Goal: Task Accomplishment & Management: Manage account settings

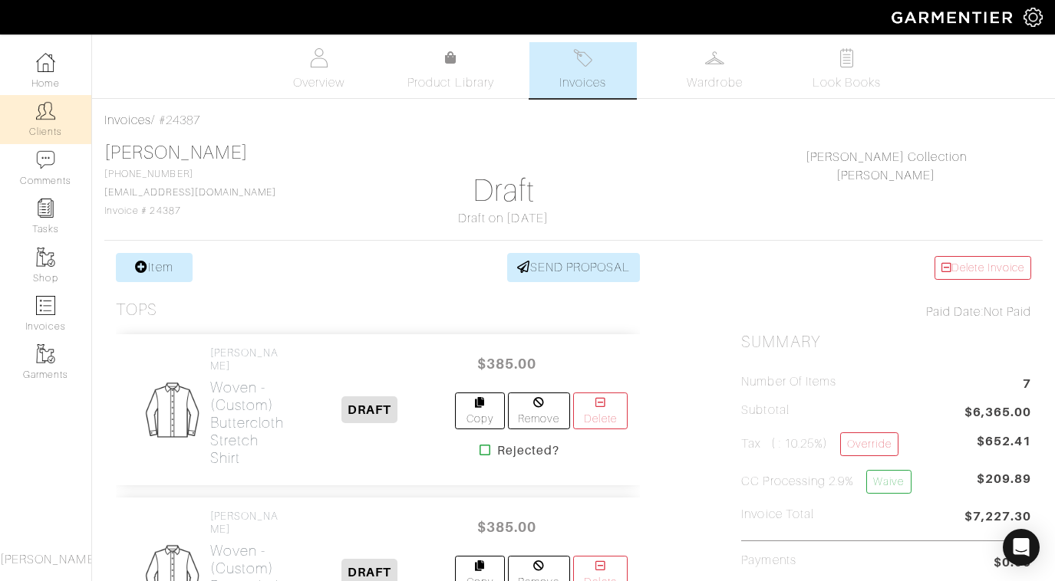
click at [45, 117] on img at bounding box center [45, 110] width 19 height 19
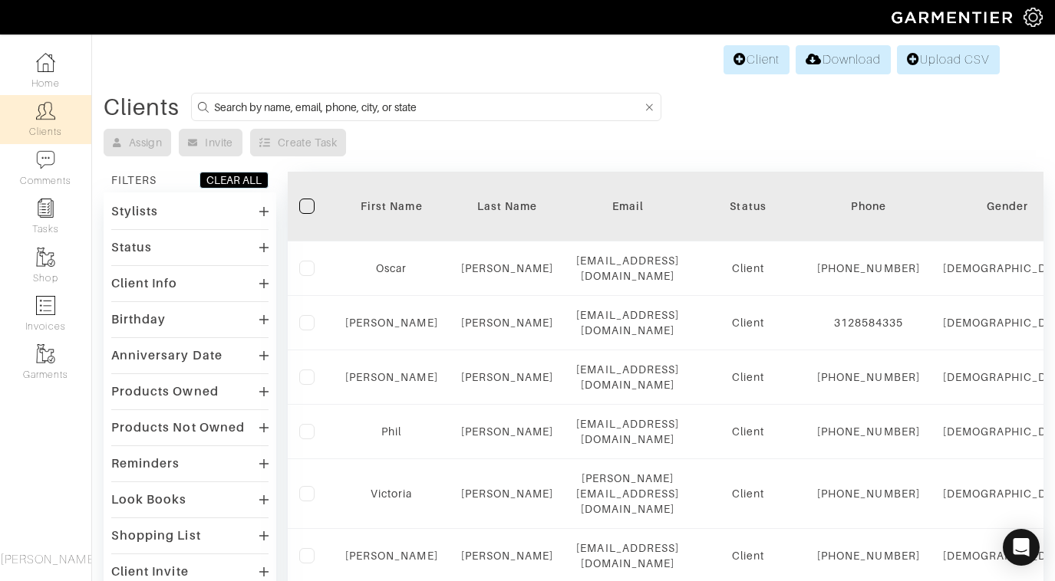
click at [402, 107] on input at bounding box center [428, 106] width 428 height 19
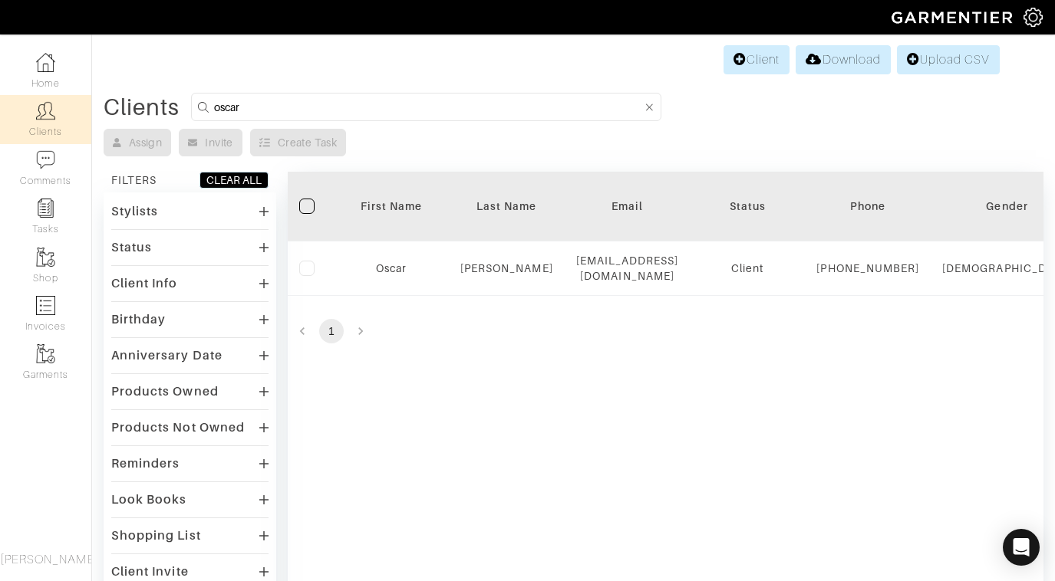
type input "Oscar"
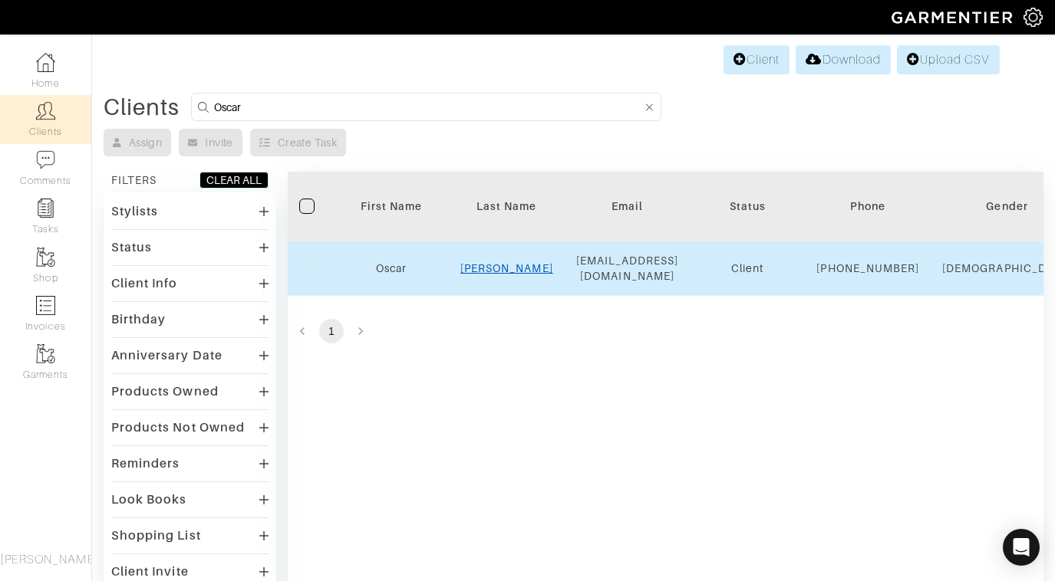
drag, startPoint x: 402, startPoint y: 107, endPoint x: 506, endPoint y: 280, distance: 201.6
click at [506, 275] on link "Romero" at bounding box center [506, 268] width 93 height 12
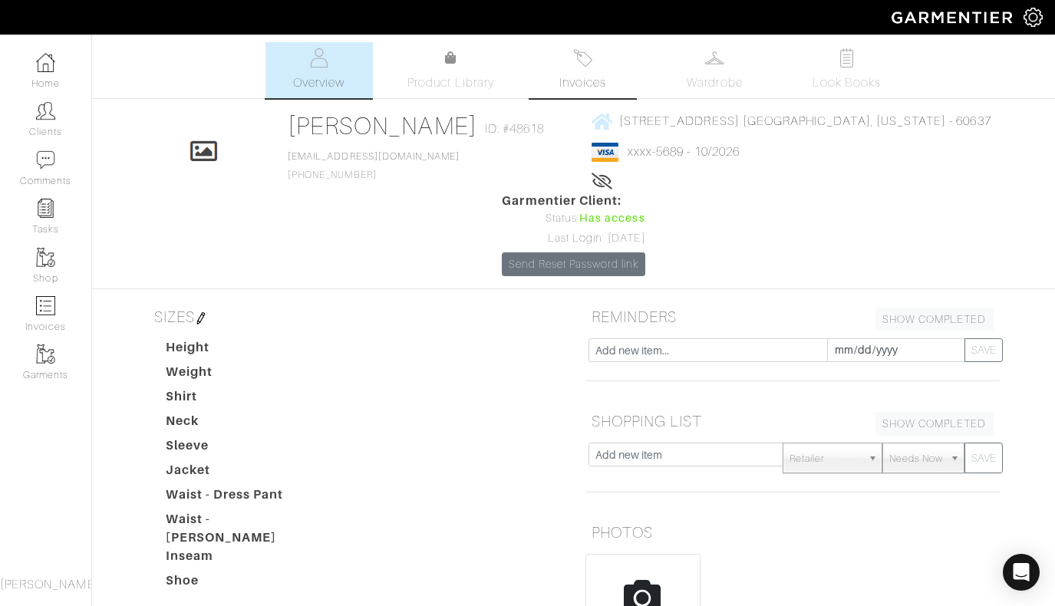
click at [578, 78] on span "Invoices" at bounding box center [582, 83] width 47 height 18
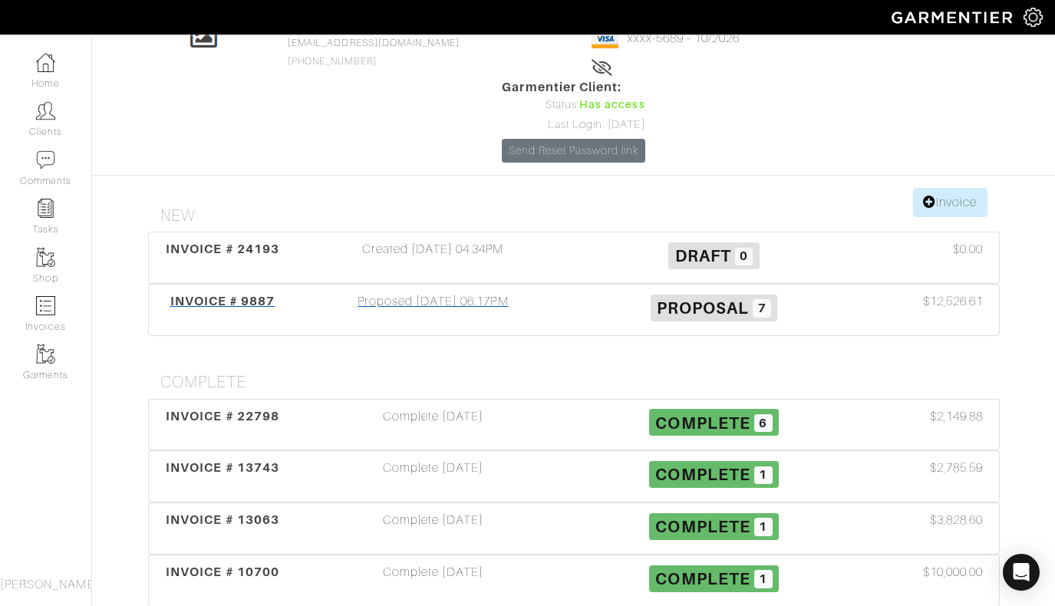
scroll to position [112, 0]
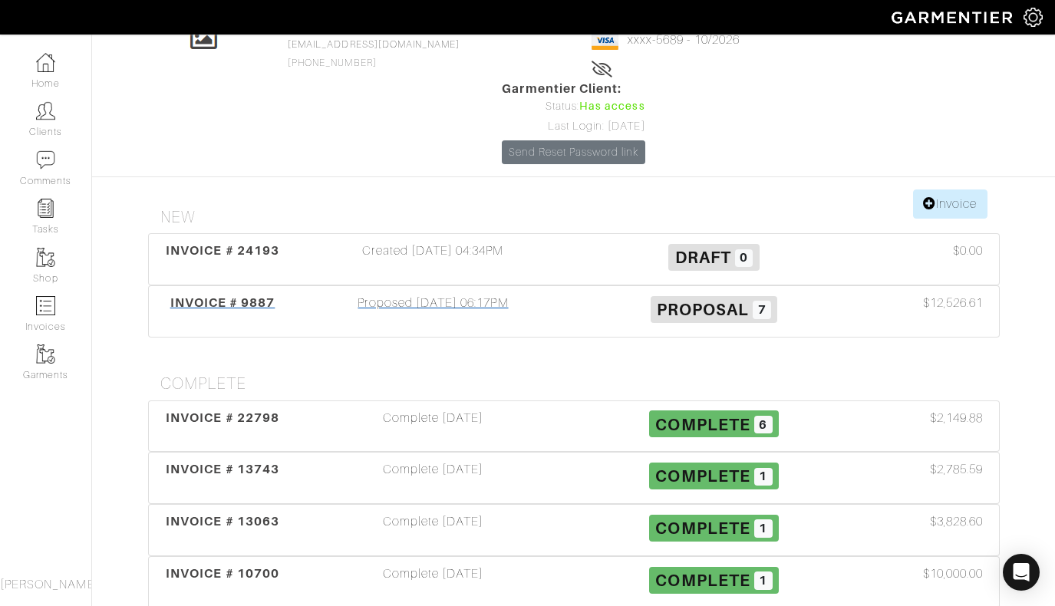
click at [499, 294] on div "Proposed 06/03/22 06:17PM" at bounding box center [433, 311] width 281 height 35
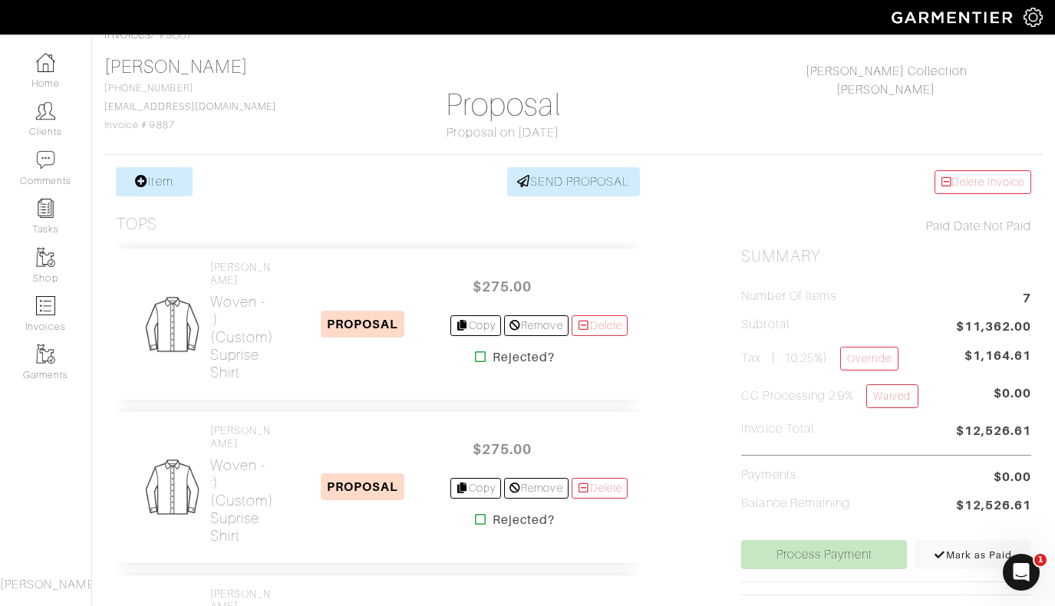
scroll to position [84, 0]
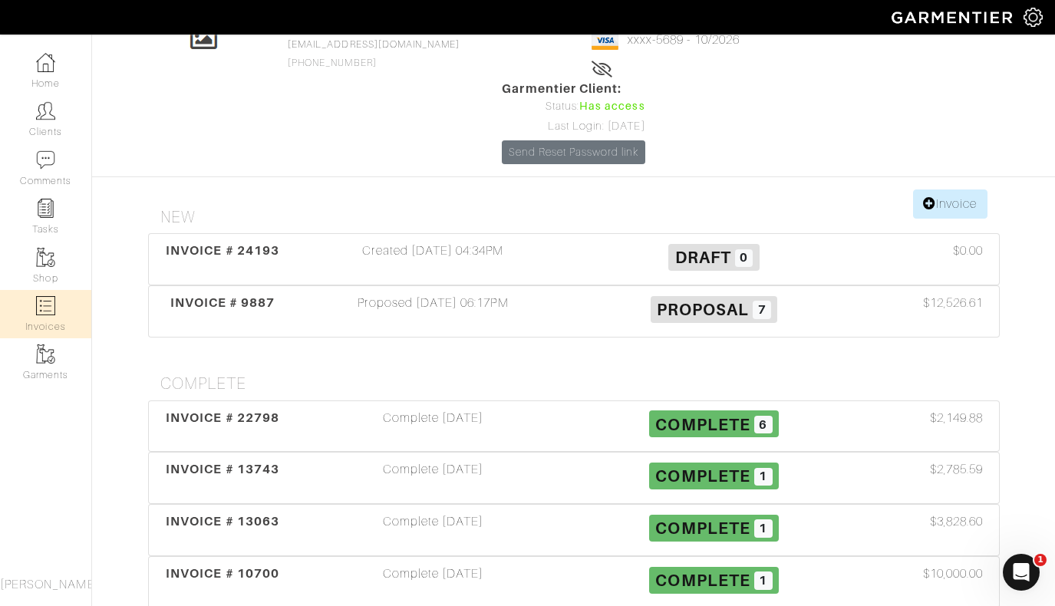
click at [52, 309] on img at bounding box center [45, 305] width 19 height 19
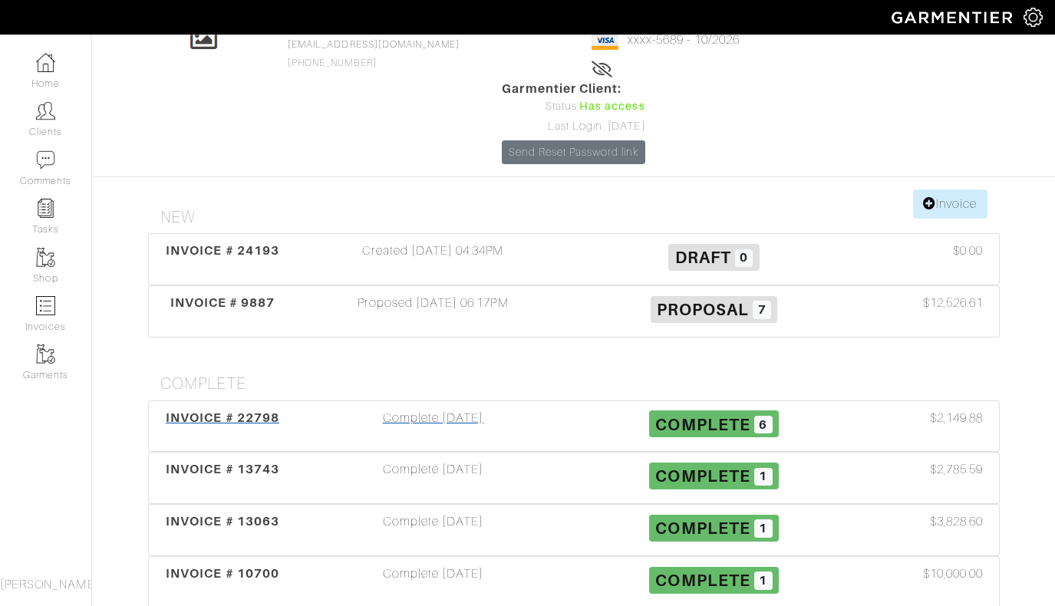
select select
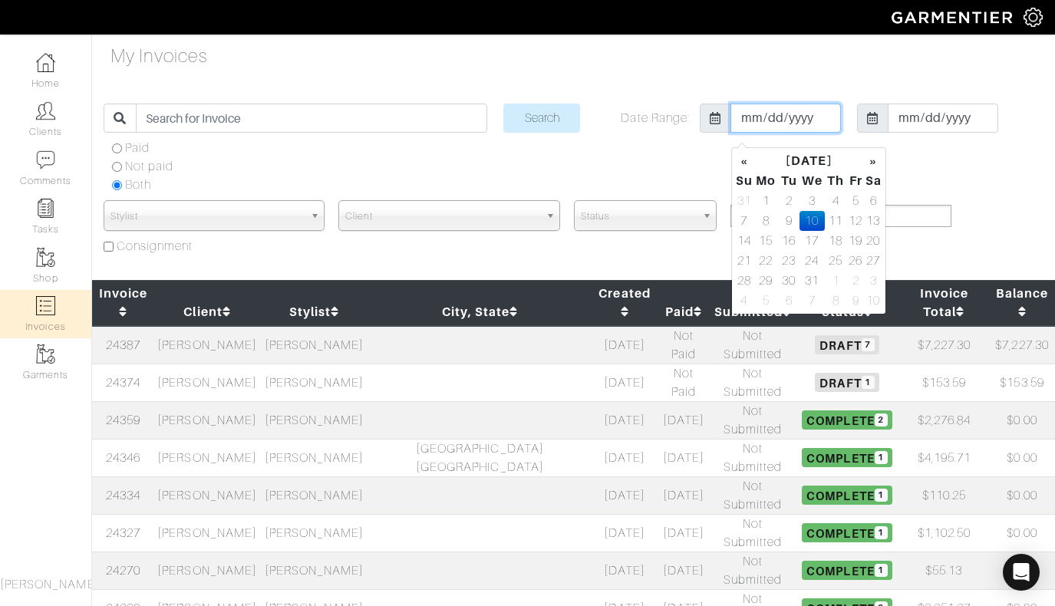
click at [808, 129] on input "2018-01-10" at bounding box center [785, 118] width 110 height 29
click at [752, 131] on input "2018-01-10" at bounding box center [785, 118] width 110 height 29
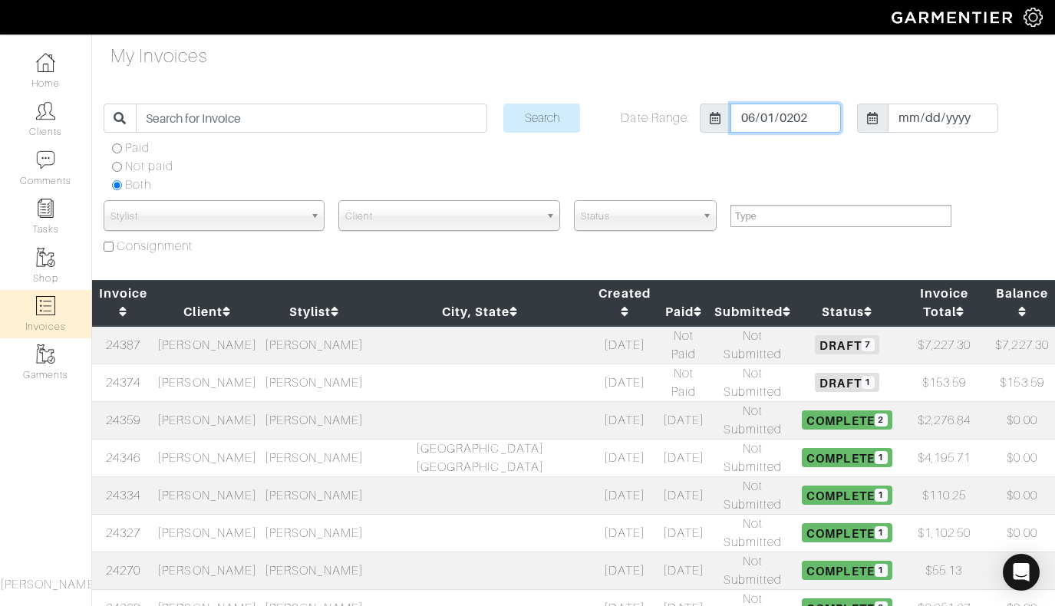
type input "2022-06-01"
click at [887, 133] on input "[DATE]" at bounding box center [942, 118] width 110 height 29
type input "2022-07-01"
click at [541, 131] on input "Search" at bounding box center [541, 118] width 77 height 29
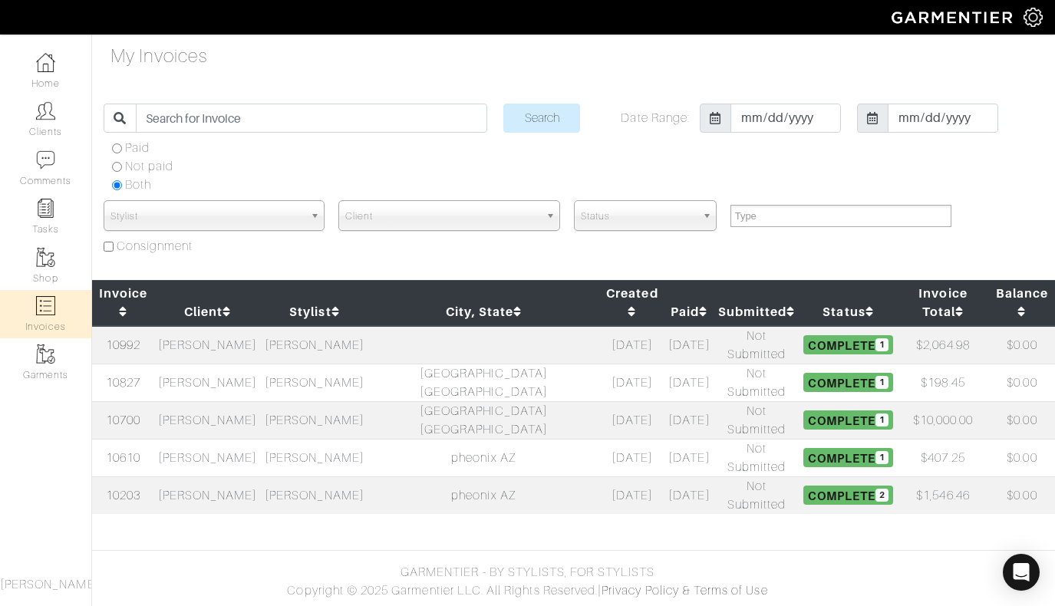
select select
click at [220, 401] on td "Oscar Romero" at bounding box center [207, 420] width 107 height 38
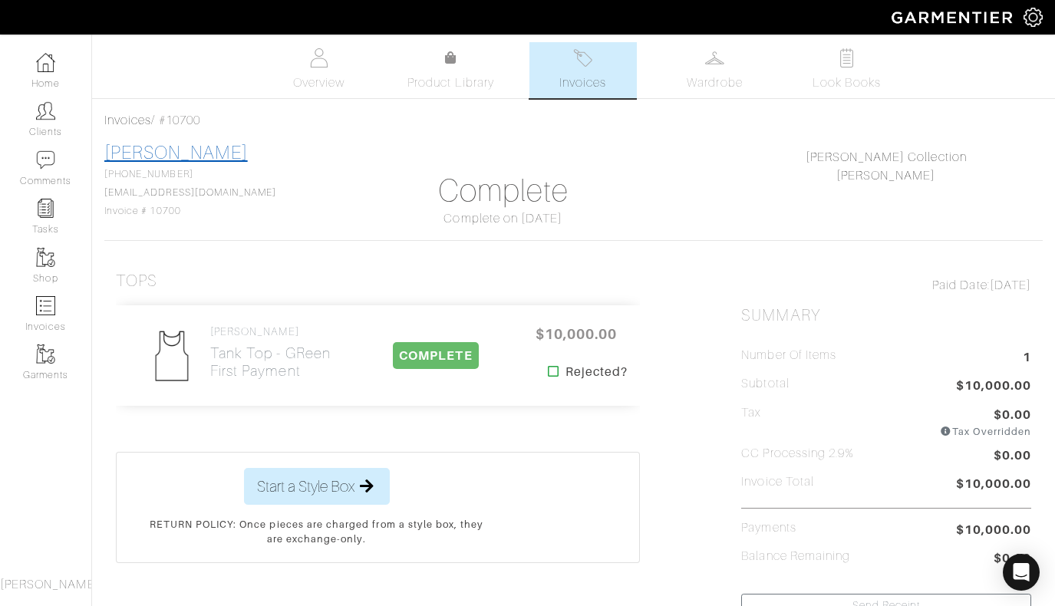
click at [165, 154] on link "Oscar Romero" at bounding box center [175, 153] width 143 height 20
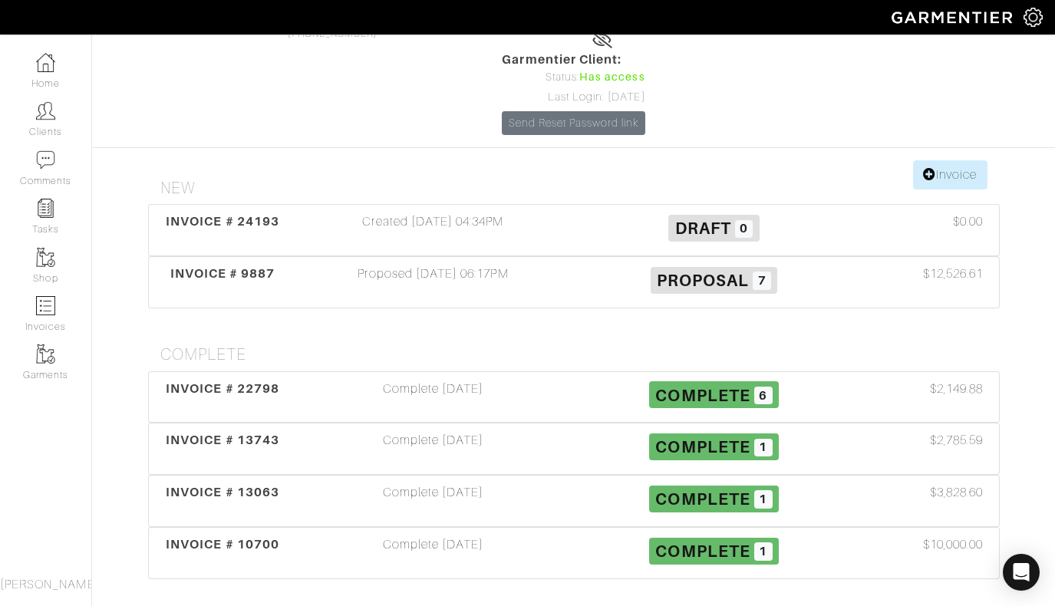
scroll to position [143, 0]
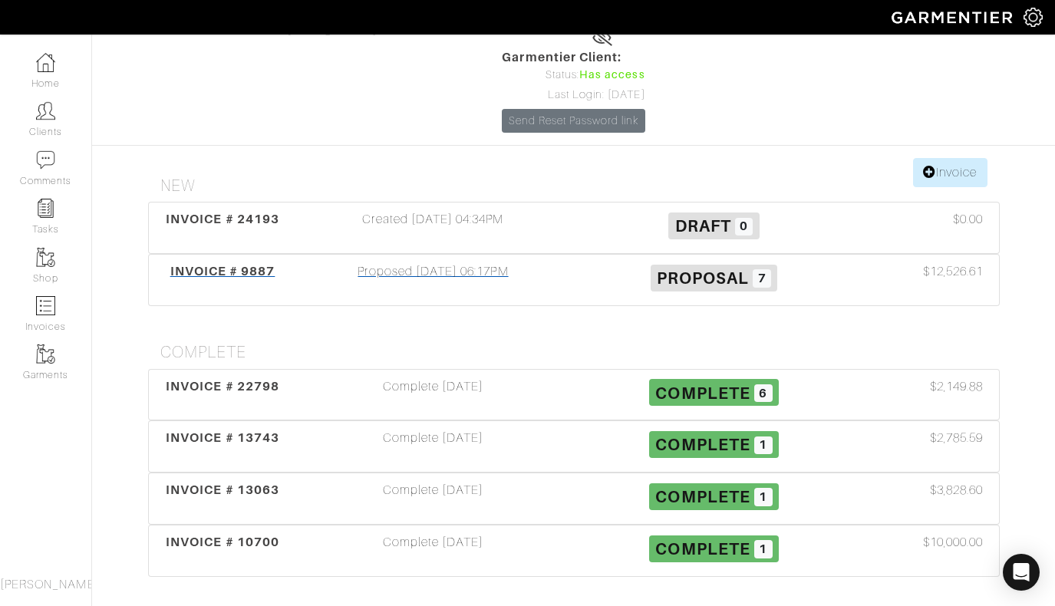
click at [428, 262] on div "Proposed 06/03/22 06:17PM" at bounding box center [433, 279] width 281 height 35
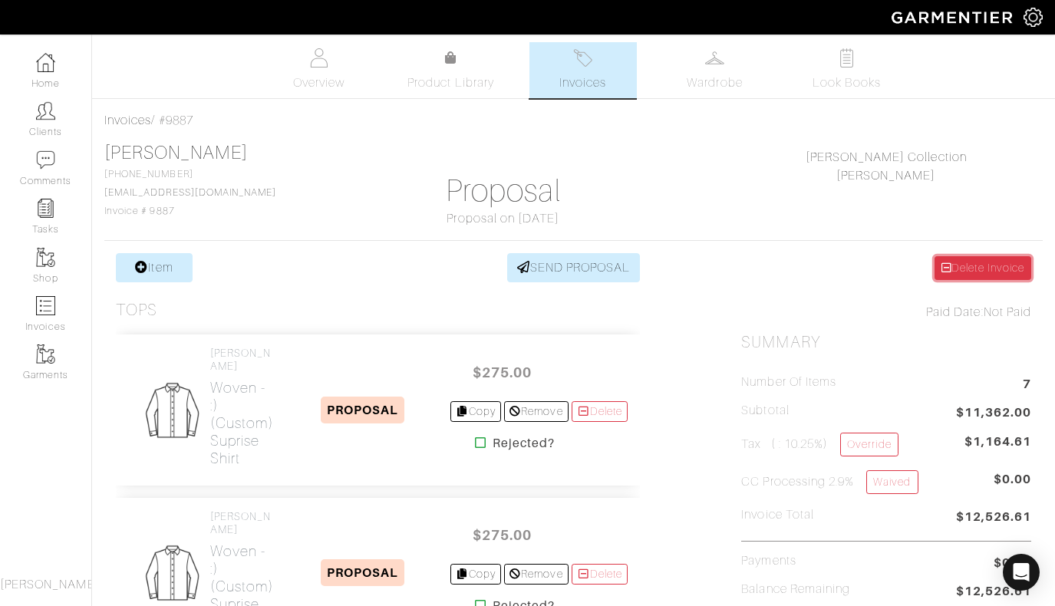
click at [957, 270] on link "Delete Invoice" at bounding box center [982, 268] width 97 height 24
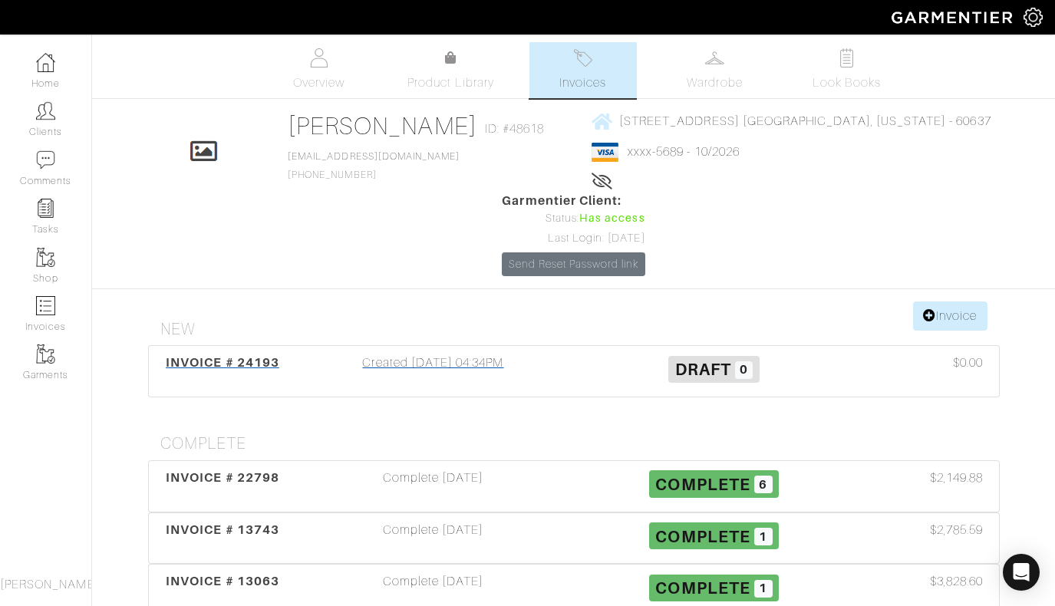
click at [462, 354] on div "Created 07/25/25 04:34PM" at bounding box center [433, 371] width 281 height 35
click at [46, 123] on link "Clients" at bounding box center [45, 119] width 91 height 48
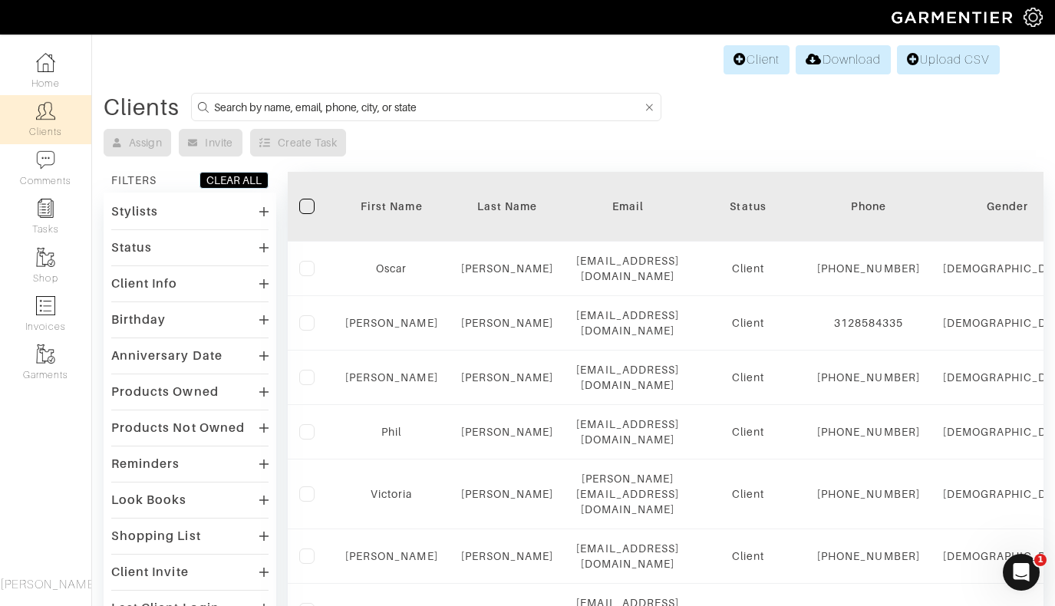
click at [280, 107] on input at bounding box center [428, 106] width 428 height 19
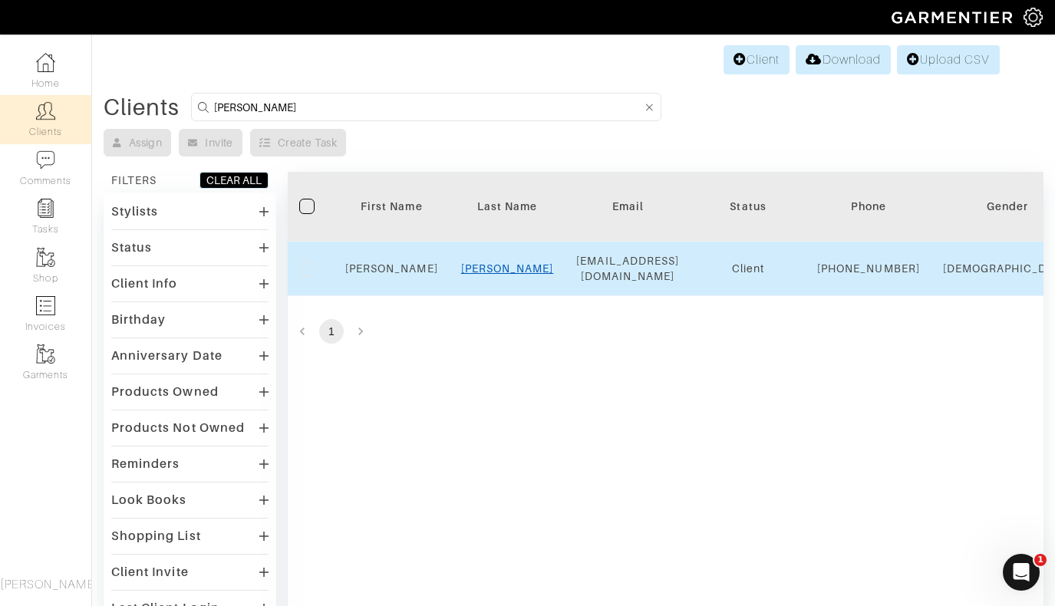
type input "Eli"
click at [505, 271] on link "Boyer" at bounding box center [507, 268] width 93 height 12
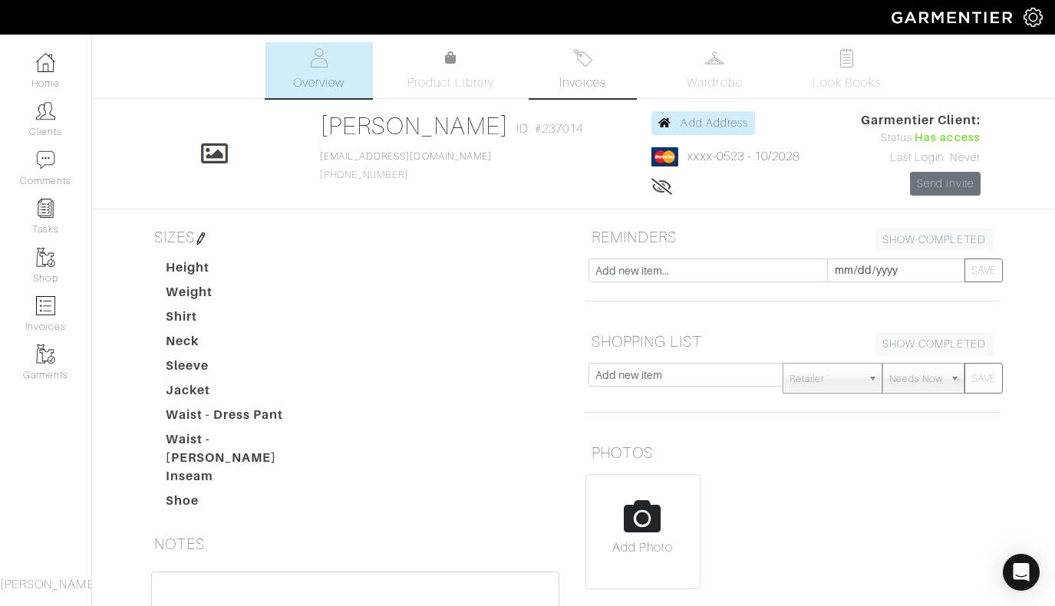
click at [587, 77] on span "Invoices" at bounding box center [582, 83] width 47 height 18
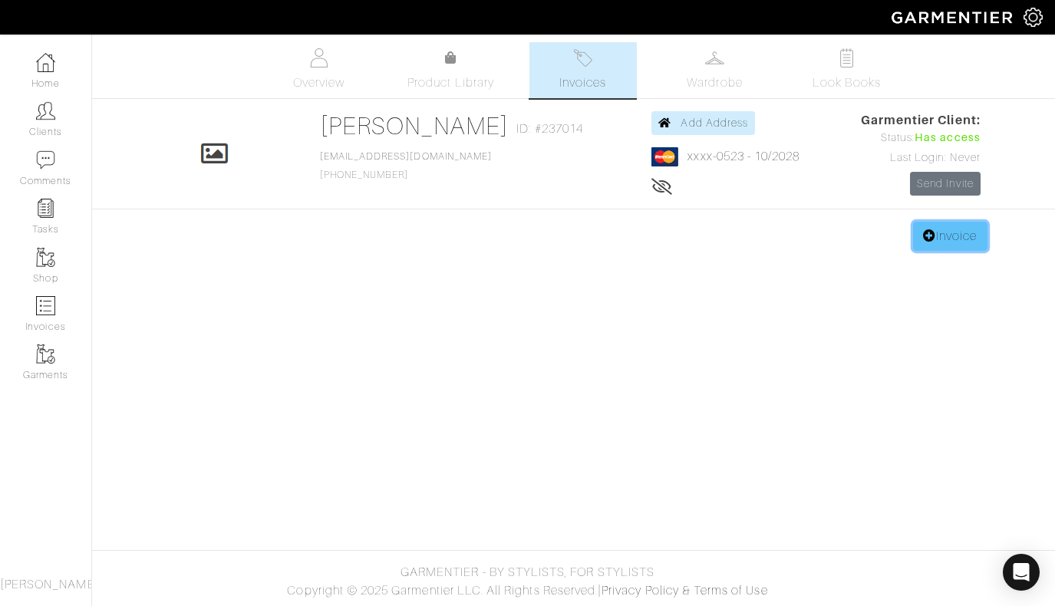
click at [968, 239] on link "Invoice" at bounding box center [950, 236] width 74 height 29
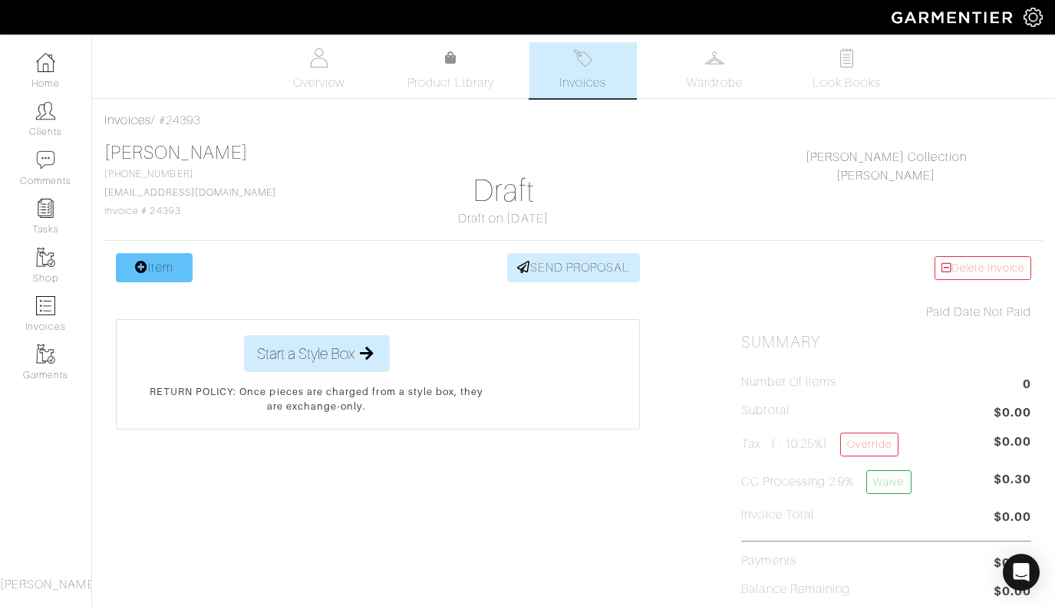
click at [147, 271] on link "Item" at bounding box center [154, 267] width 77 height 29
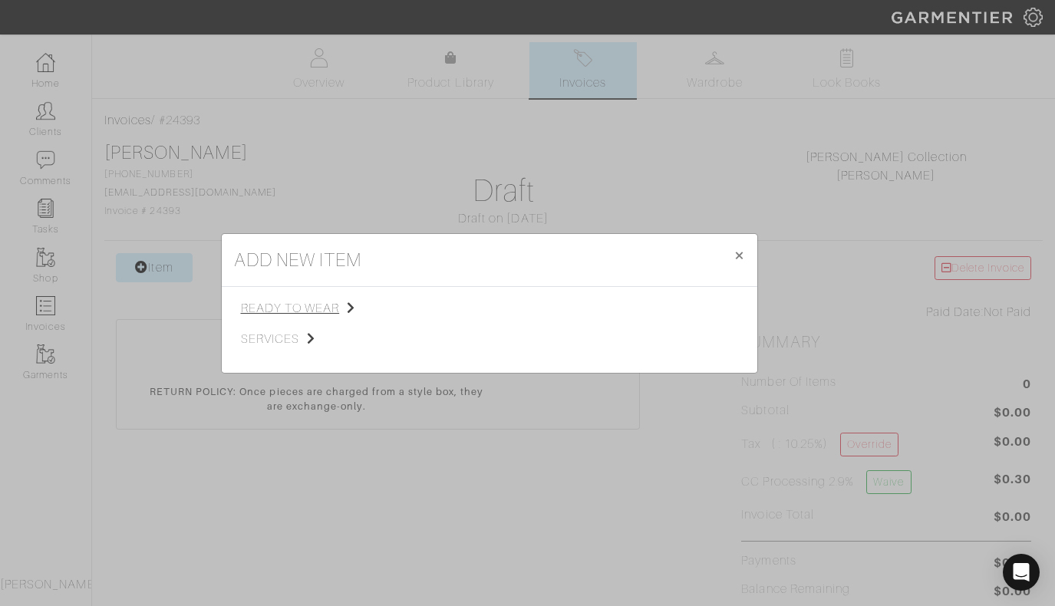
click at [304, 307] on span "ready to wear" at bounding box center [318, 308] width 154 height 18
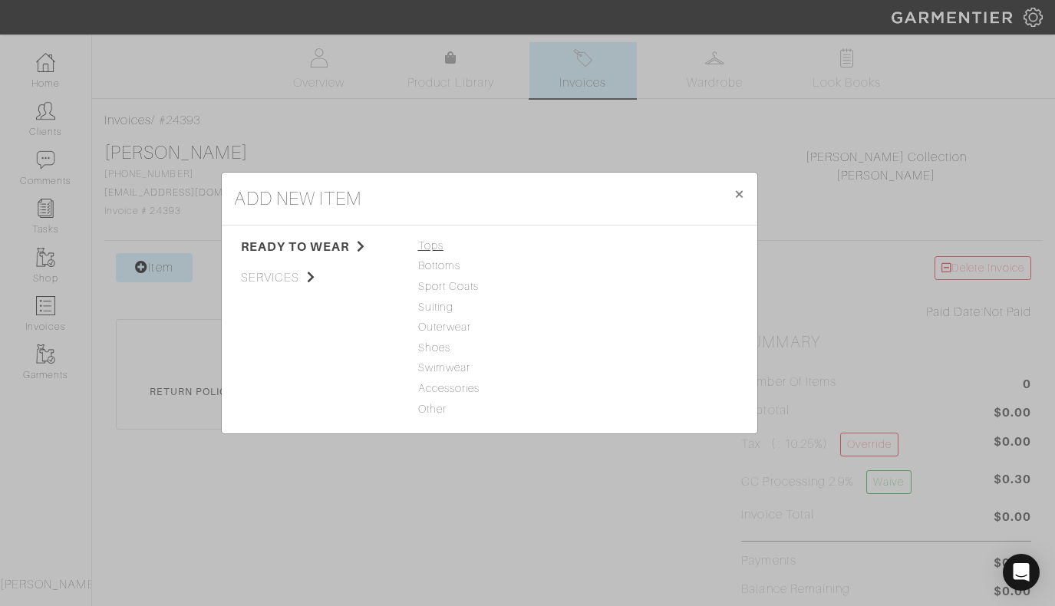
click at [433, 241] on span "Tops" at bounding box center [489, 246] width 143 height 17
click at [601, 288] on link "Woven" at bounding box center [602, 286] width 36 height 12
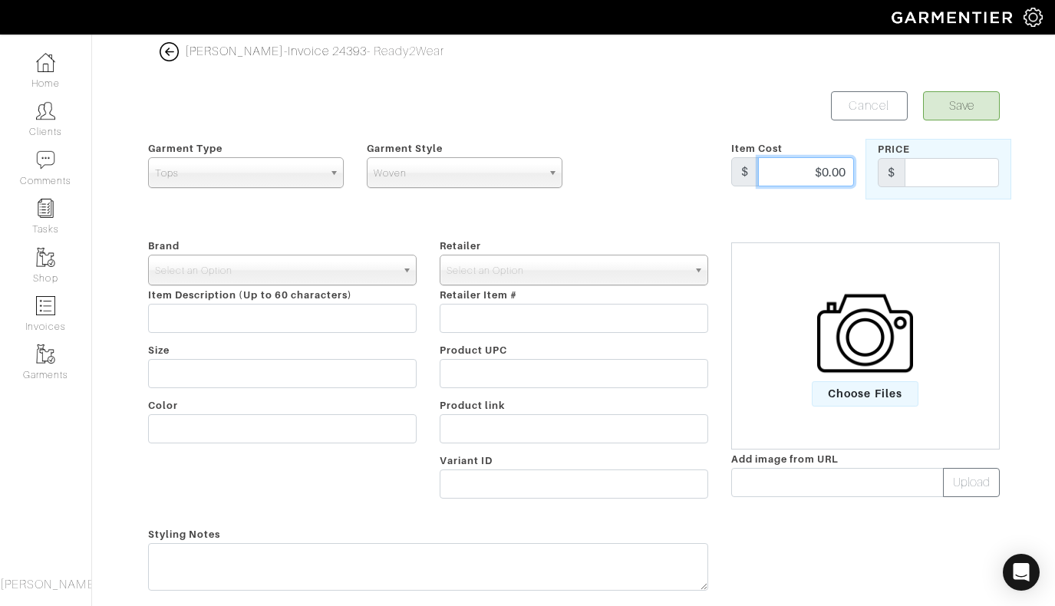
drag, startPoint x: 804, startPoint y: 170, endPoint x: 877, endPoint y: 170, distance: 73.6
click at [877, 170] on div "Garment Type Tops Bottoms Sport Coats Suiting Outerwear Shoes Swimwear Accessor…" at bounding box center [574, 169] width 874 height 61
type input "365"
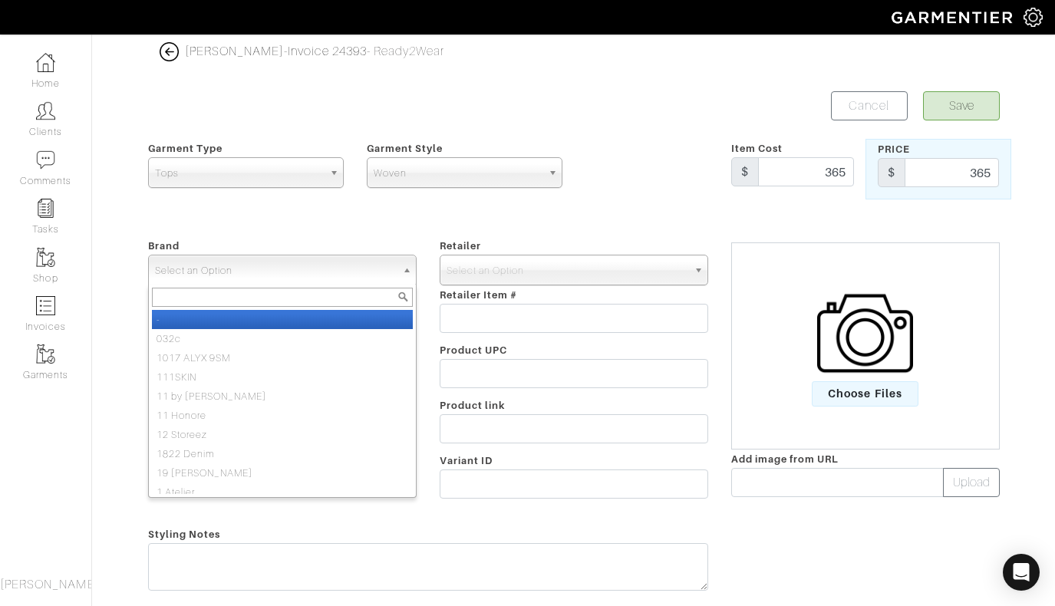
click at [383, 268] on span "Select an Option" at bounding box center [275, 270] width 241 height 31
type input "[PERSON_NAME]"
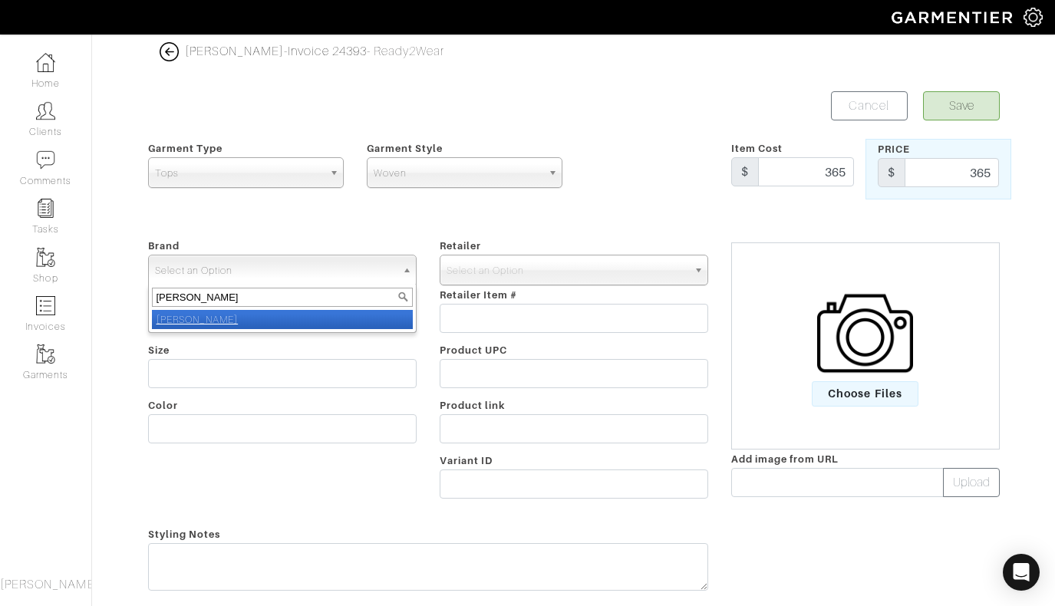
select select "[PERSON_NAME]"
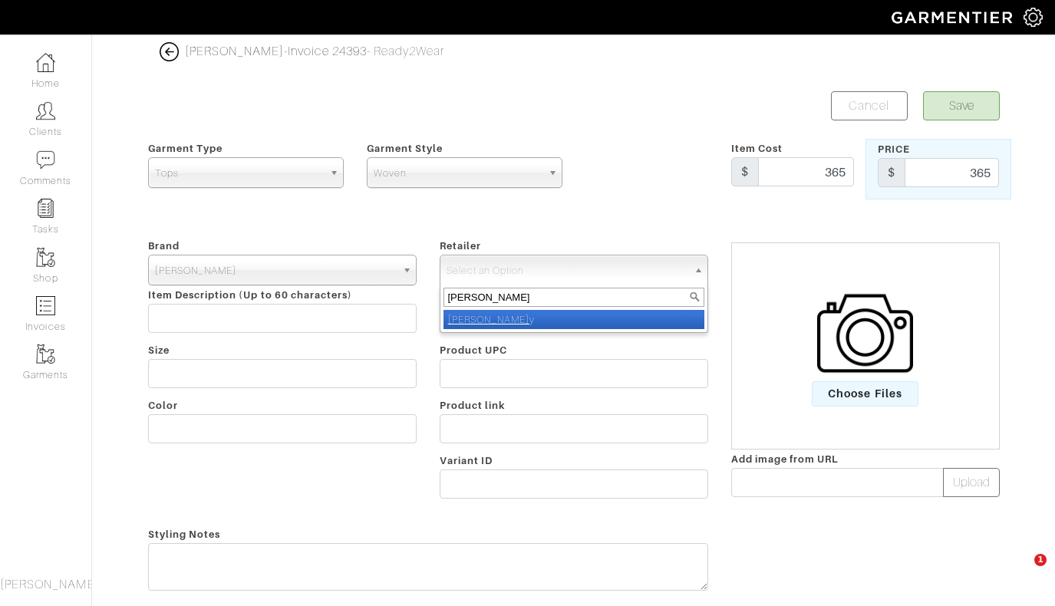
type input "[PERSON_NAME]"
select select "5031"
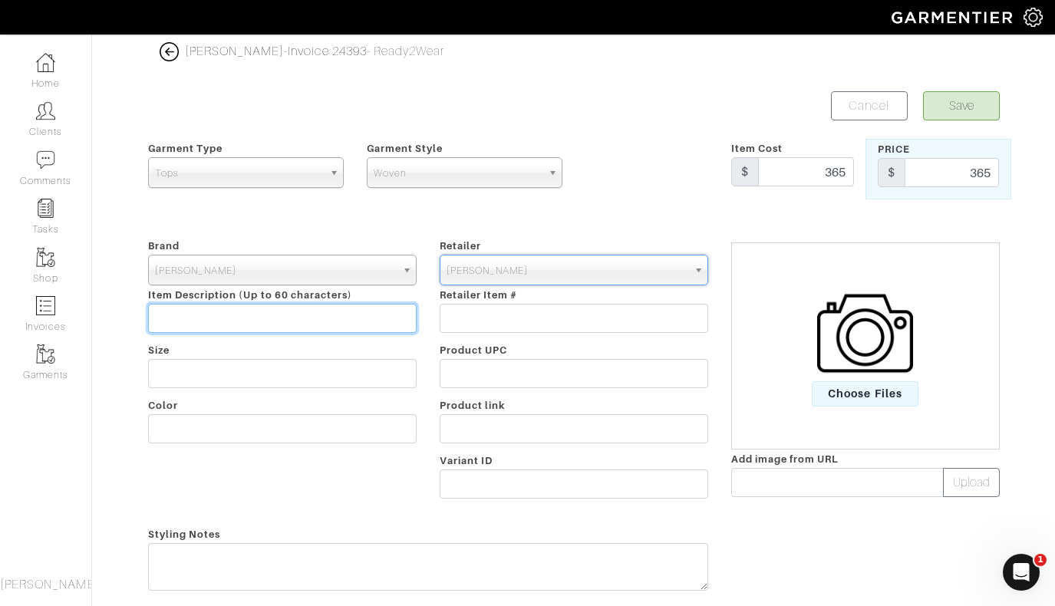
click at [202, 330] on input "text" at bounding box center [282, 318] width 268 height 29
type input "Buttercloth Stretch Shirt"
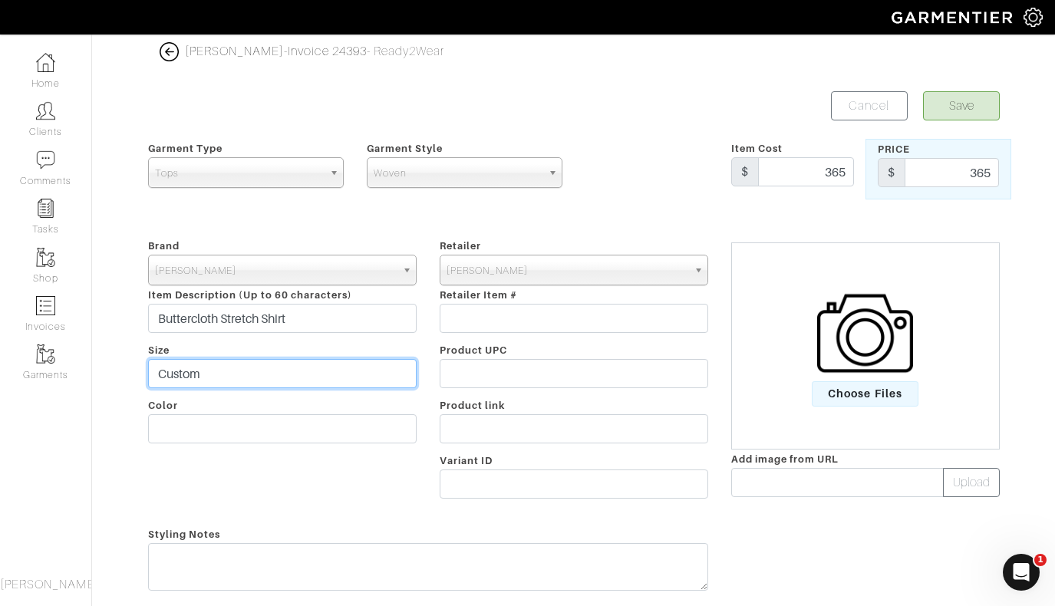
type input "Custom"
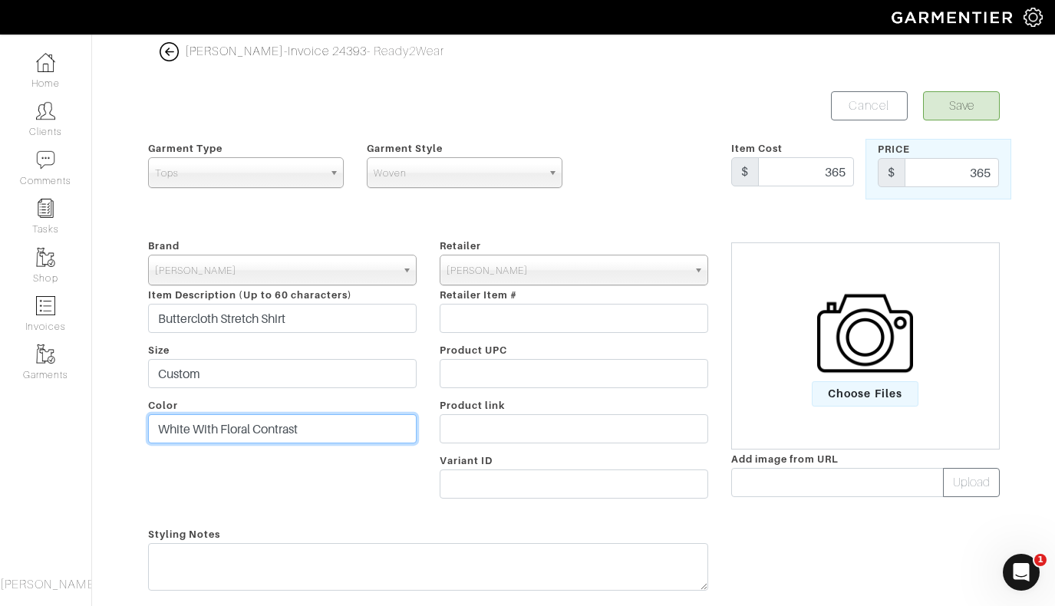
type input "White With Floral Contrast"
click at [960, 106] on button "Save" at bounding box center [961, 105] width 77 height 29
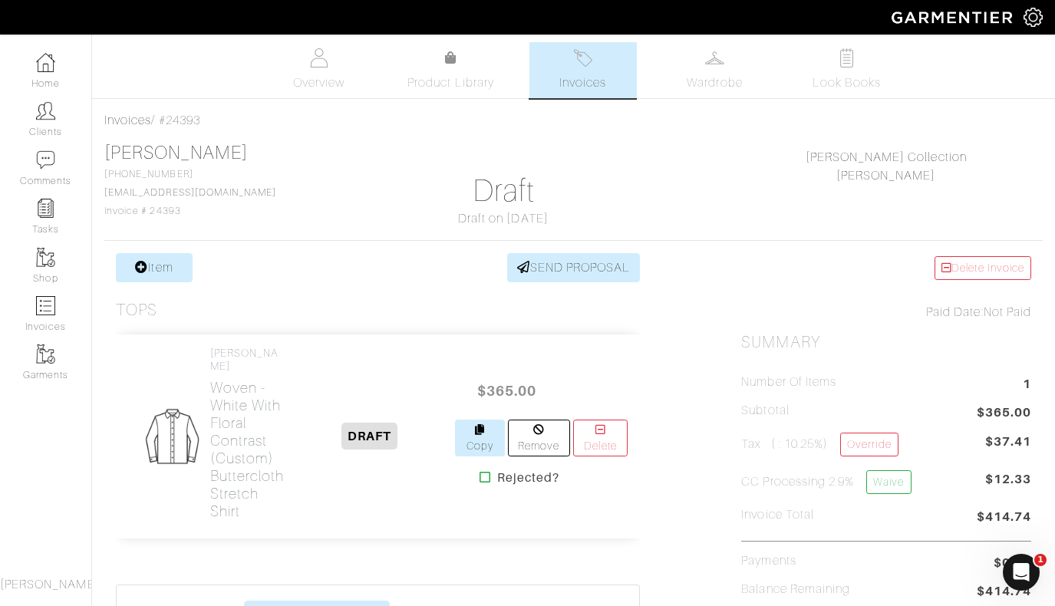
click at [473, 426] on link "Copy" at bounding box center [480, 438] width 50 height 37
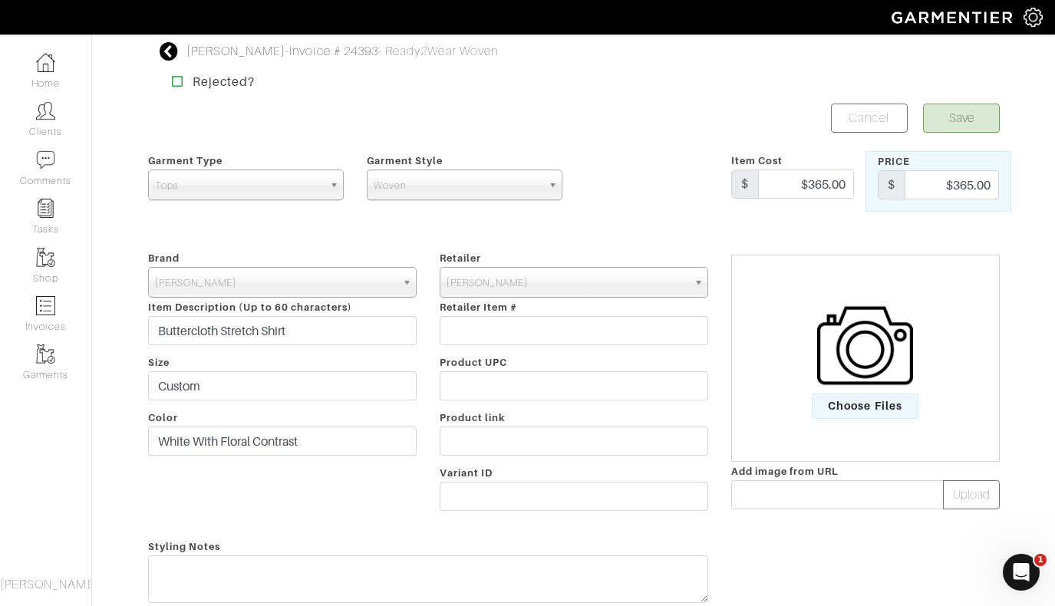
click at [965, 119] on button "Save" at bounding box center [961, 118] width 77 height 29
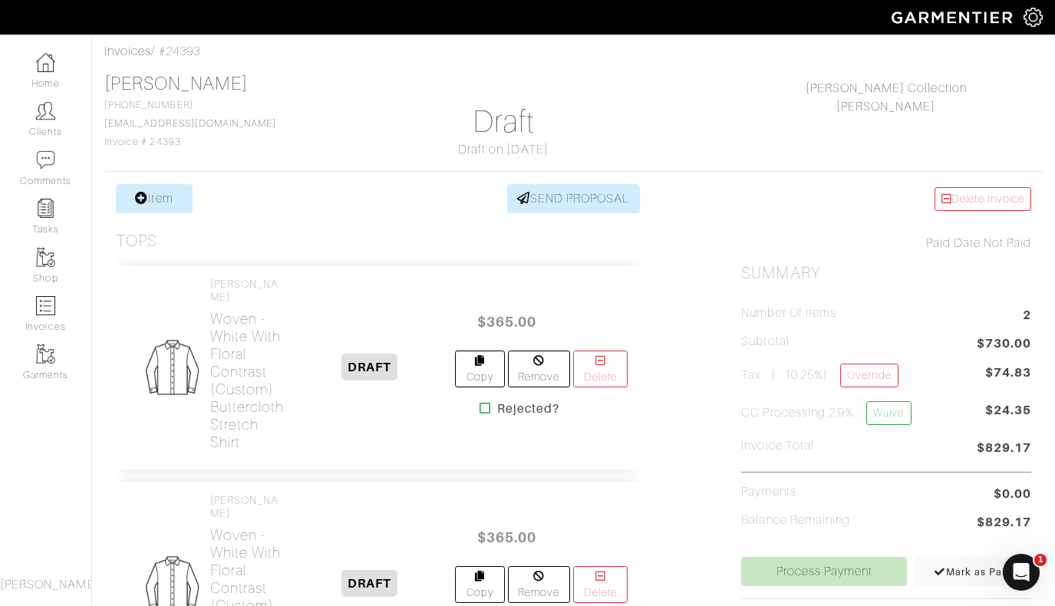
scroll to position [83, 0]
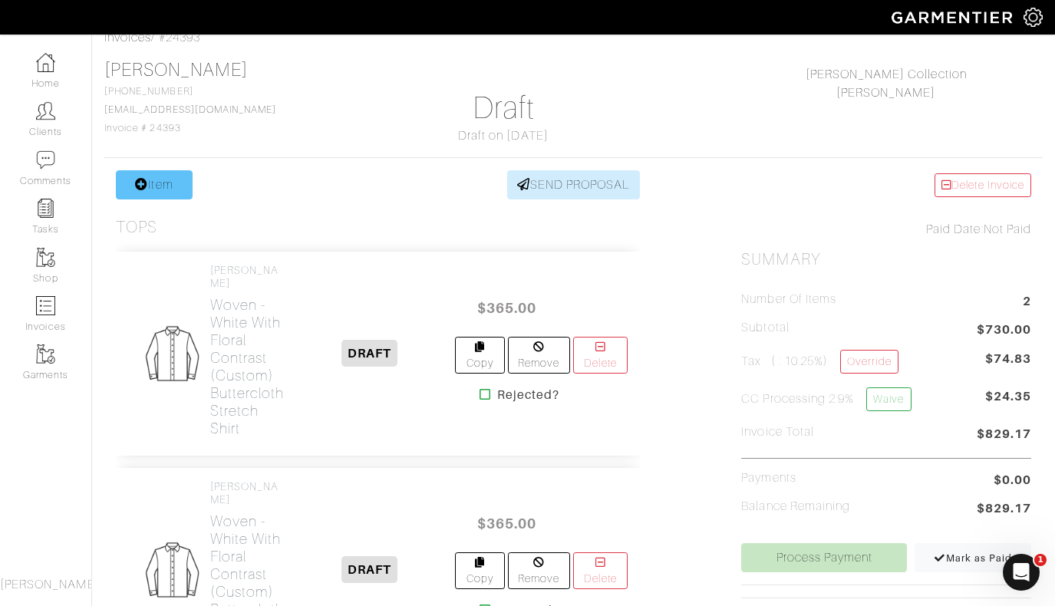
click at [167, 183] on link "Item" at bounding box center [154, 184] width 77 height 29
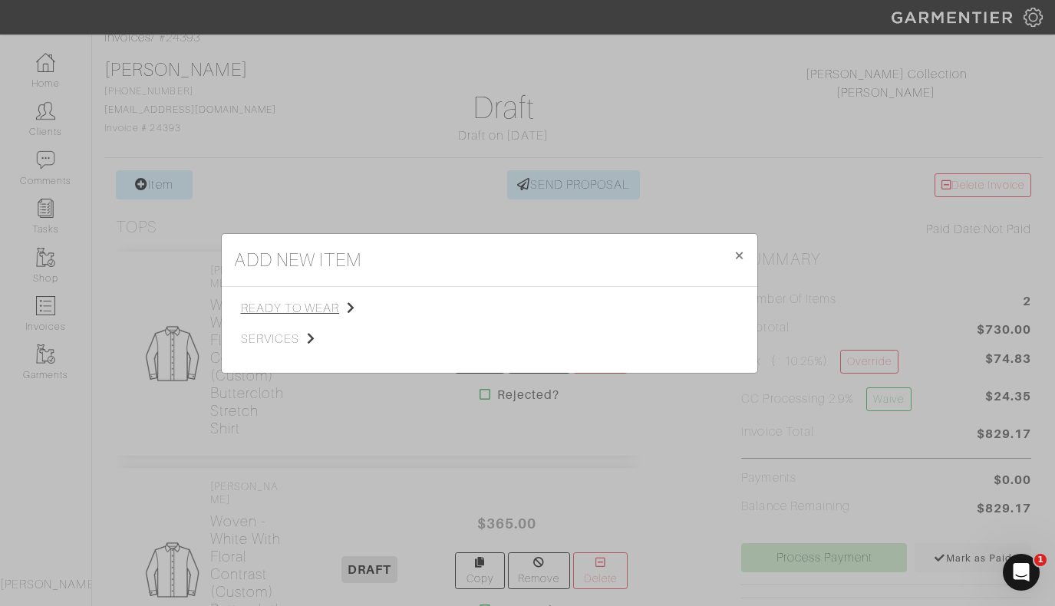
click at [291, 301] on span "ready to wear" at bounding box center [318, 308] width 154 height 18
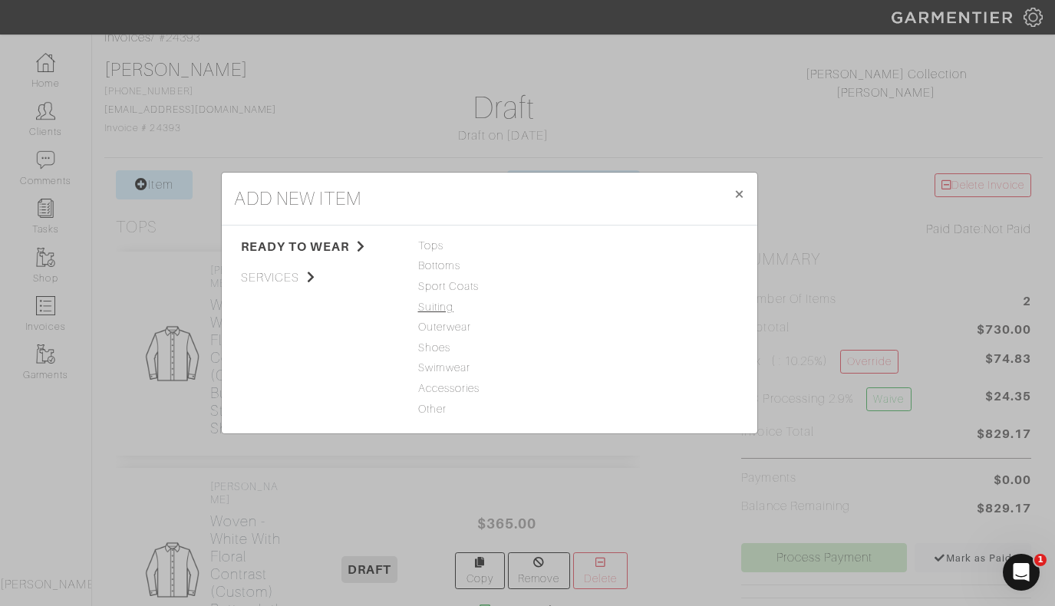
click at [444, 304] on span "Suiting" at bounding box center [489, 307] width 143 height 17
click at [624, 308] on link "3-Piece Suit" at bounding box center [614, 307] width 61 height 12
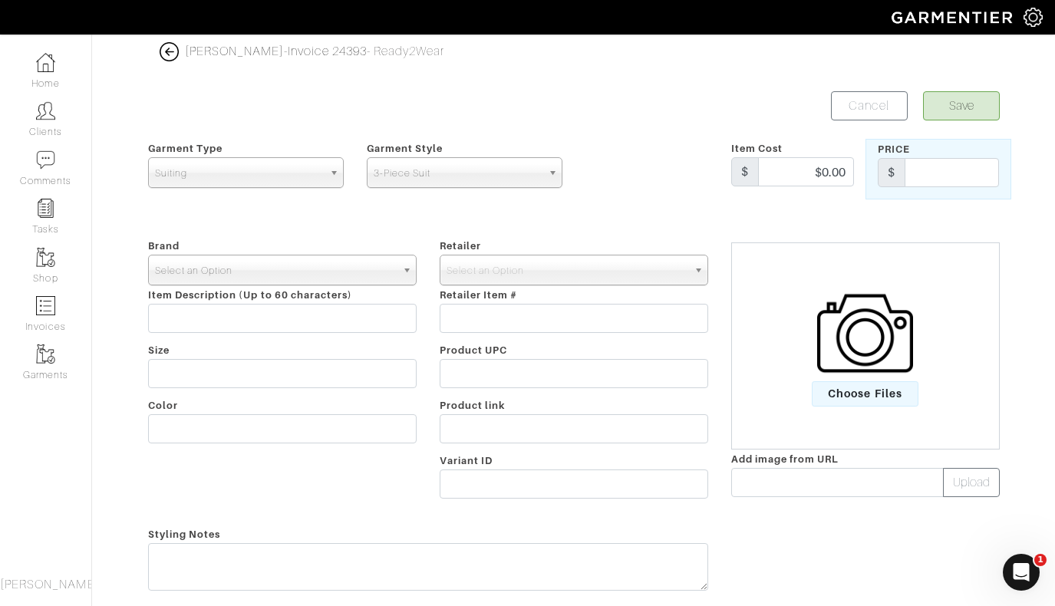
click at [343, 268] on span "Select an Option" at bounding box center [275, 270] width 241 height 31
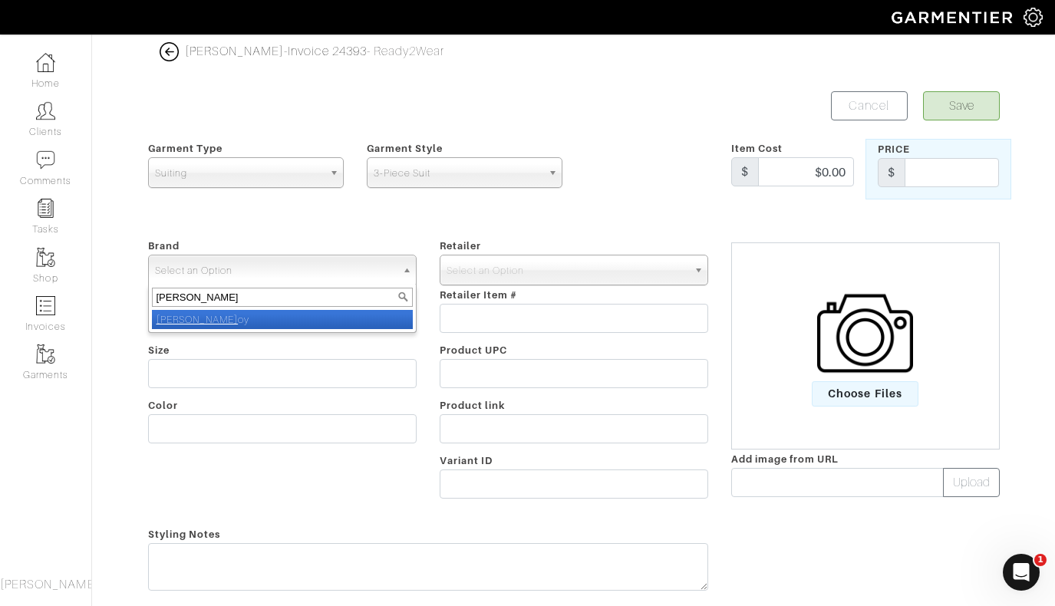
type input "[PERSON_NAME]"
select select "[PERSON_NAME]"
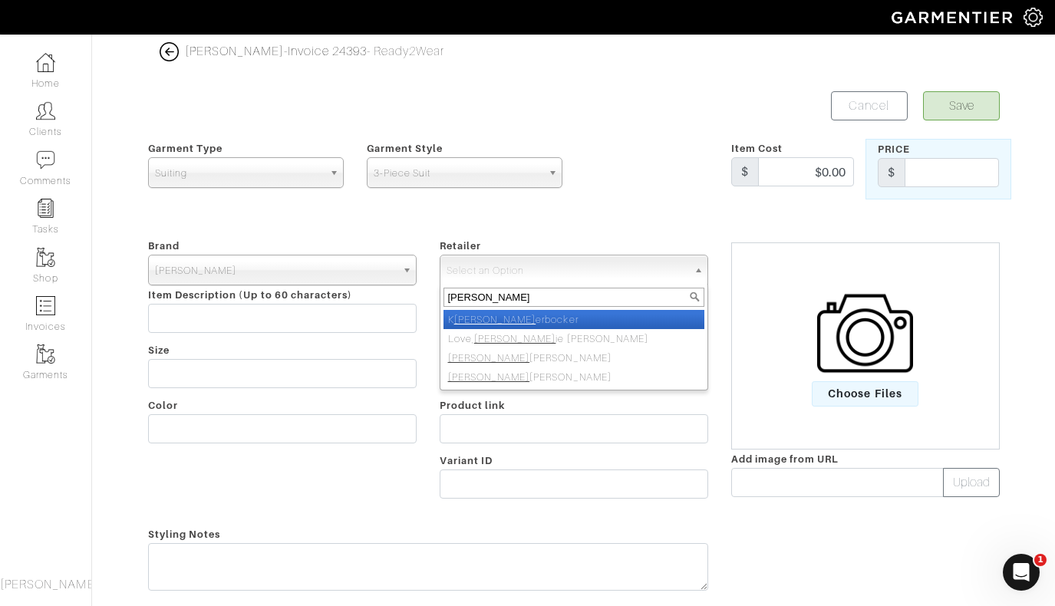
type input "[PERSON_NAME]"
select select "5031"
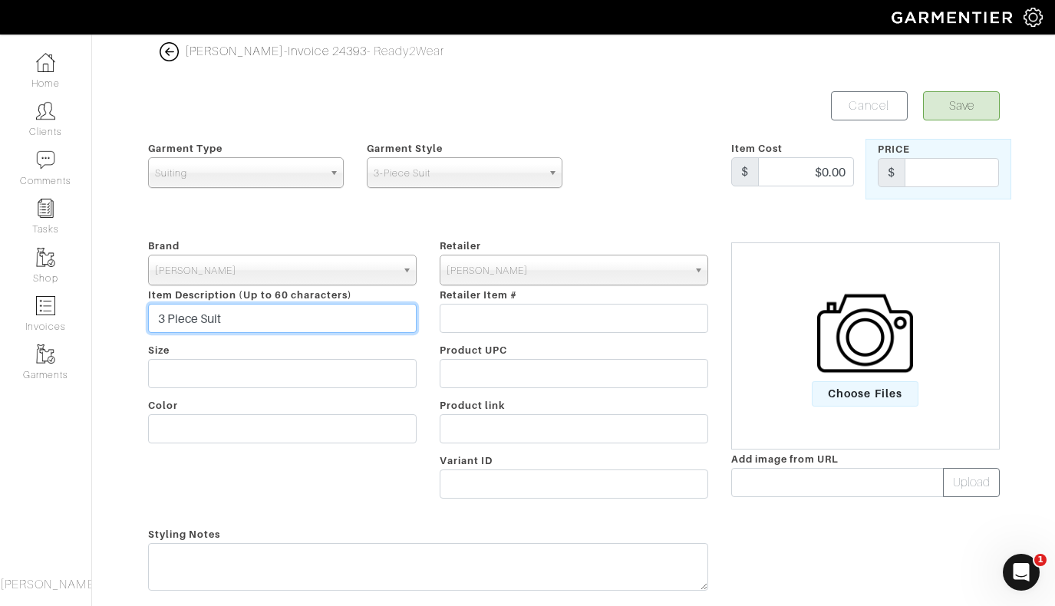
type input "3 Piece Suit"
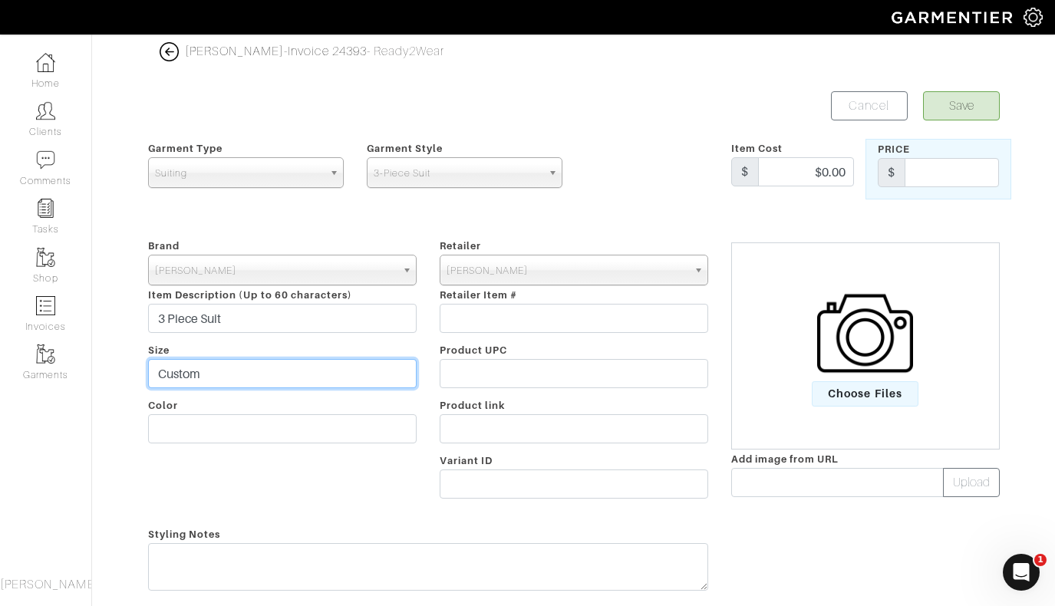
type input "Custom"
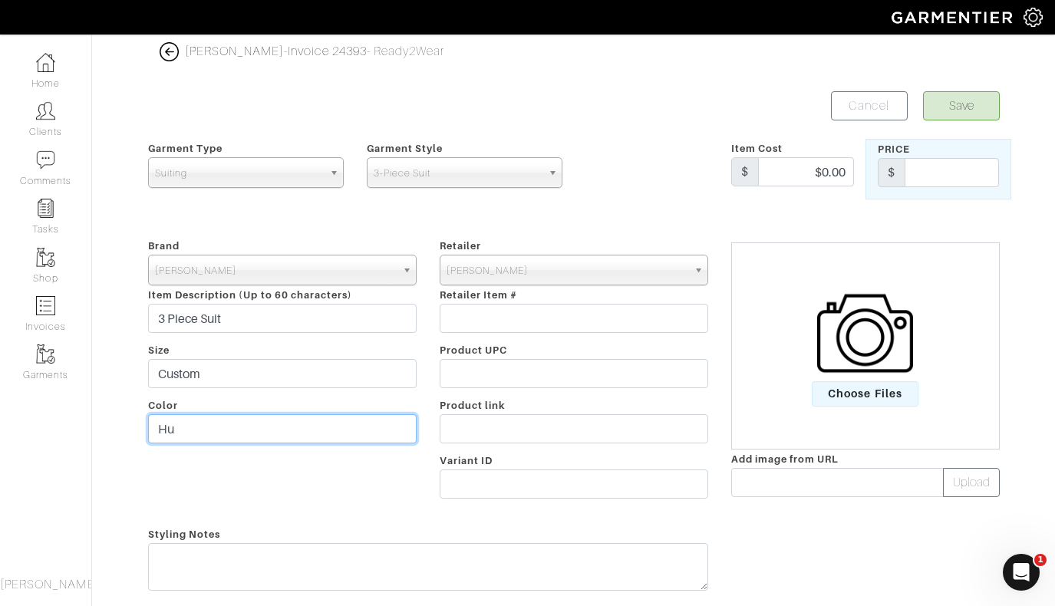
type input "H"
type input "Sex Panther Hunter Green"
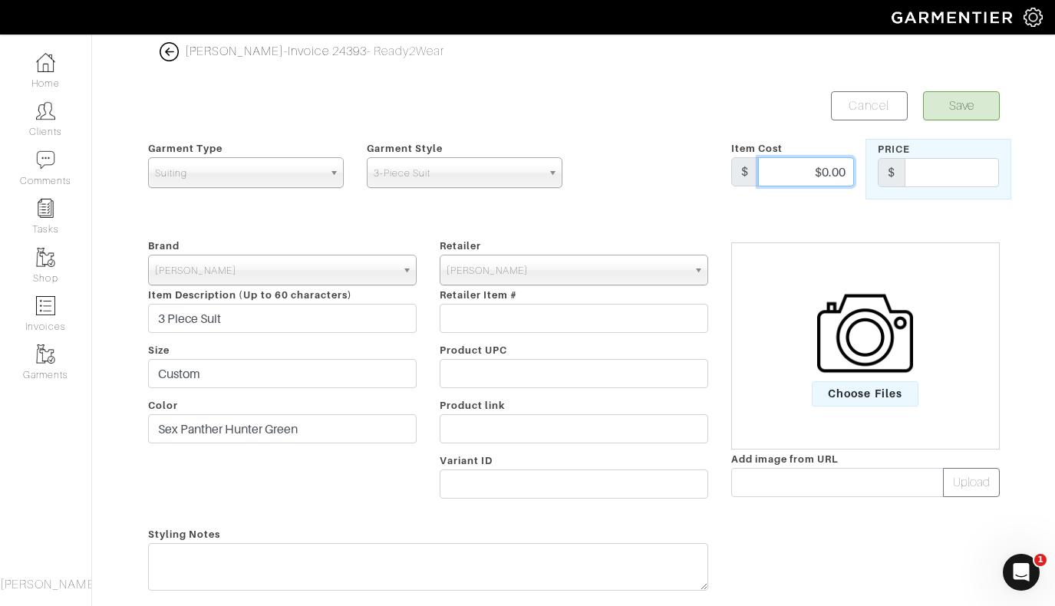
drag, startPoint x: 807, startPoint y: 172, endPoint x: 897, endPoint y: 172, distance: 89.7
click at [897, 172] on div "Garment Type Tops Bottoms Sport Coats Suiting Outerwear Shoes Swimwear Accessor…" at bounding box center [574, 169] width 874 height 61
type input "1899"
click at [962, 104] on button "Save" at bounding box center [961, 105] width 77 height 29
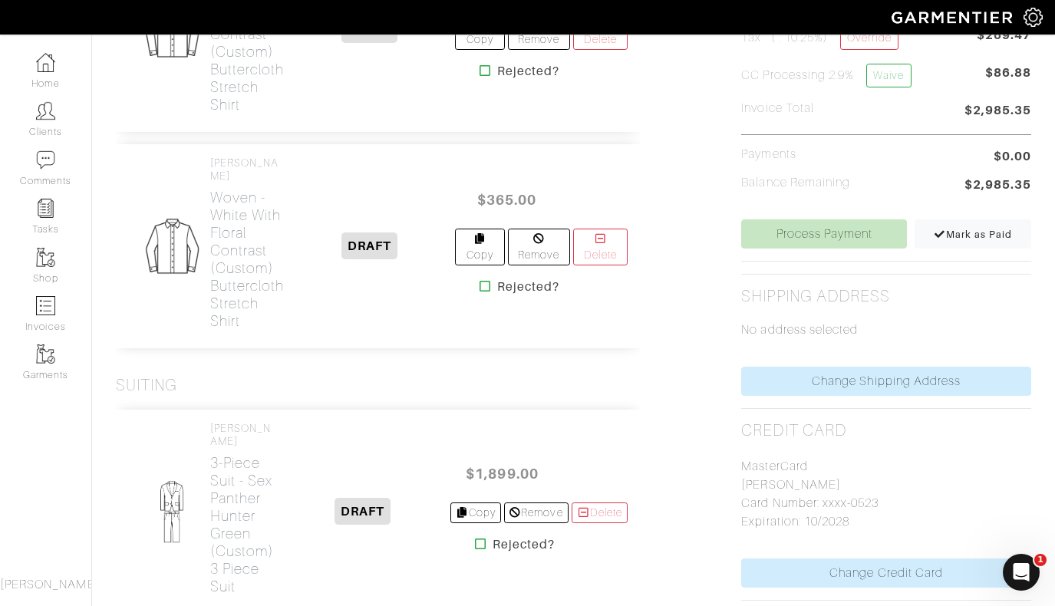
scroll to position [406, 0]
click at [236, 455] on h2 "3-Piece Suit - Sex Panther Hunter Green (Custom) 3 Piece Suit" at bounding box center [243, 525] width 66 height 141
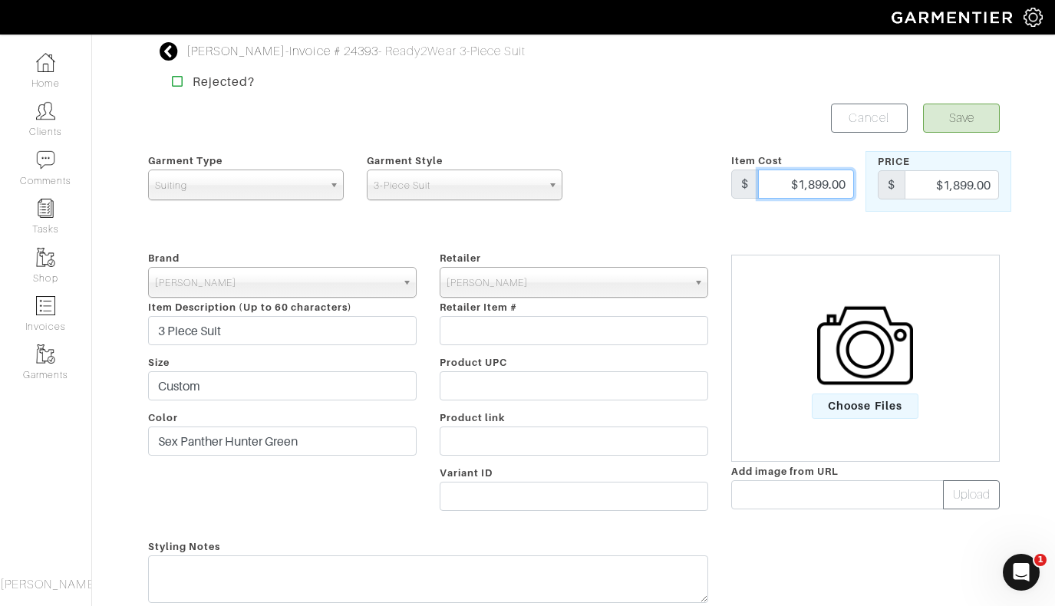
drag, startPoint x: 781, startPoint y: 176, endPoint x: 887, endPoint y: 196, distance: 106.8
click at [887, 195] on div "Garment Type Tops Bottoms Sport Coats Suiting Outerwear Shoes Swimwear Accessor…" at bounding box center [574, 181] width 874 height 61
type input "1699"
click at [954, 111] on button "Save" at bounding box center [961, 118] width 77 height 29
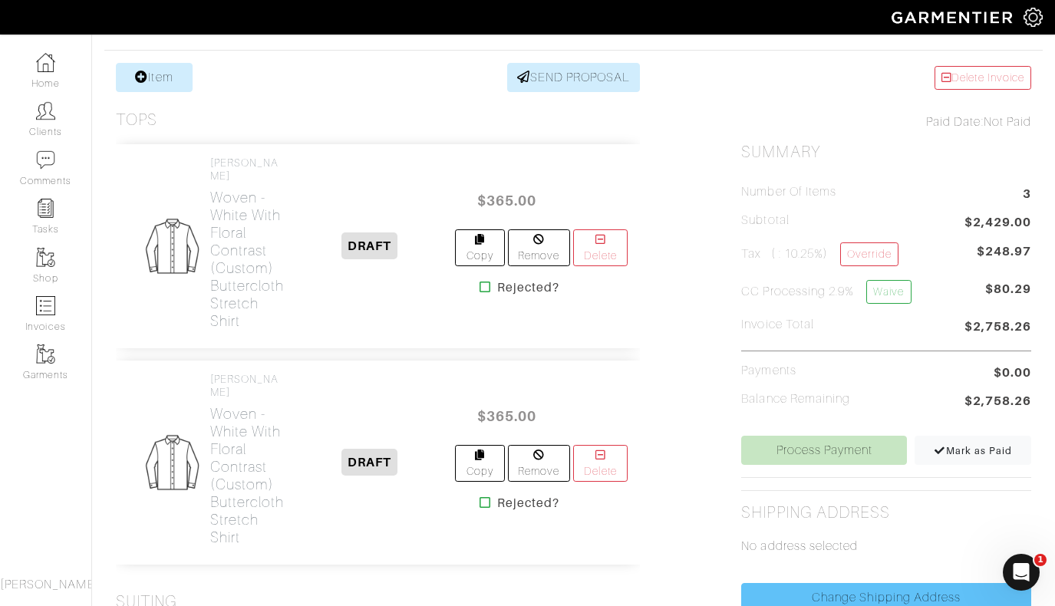
scroll to position [189, 0]
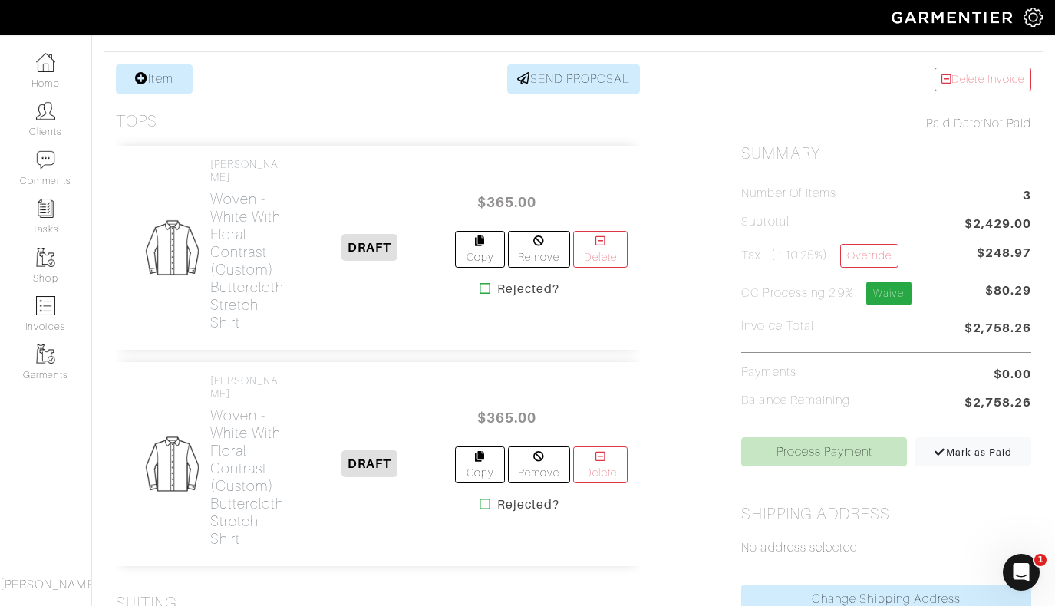
click at [893, 285] on link "Waive" at bounding box center [888, 293] width 44 height 24
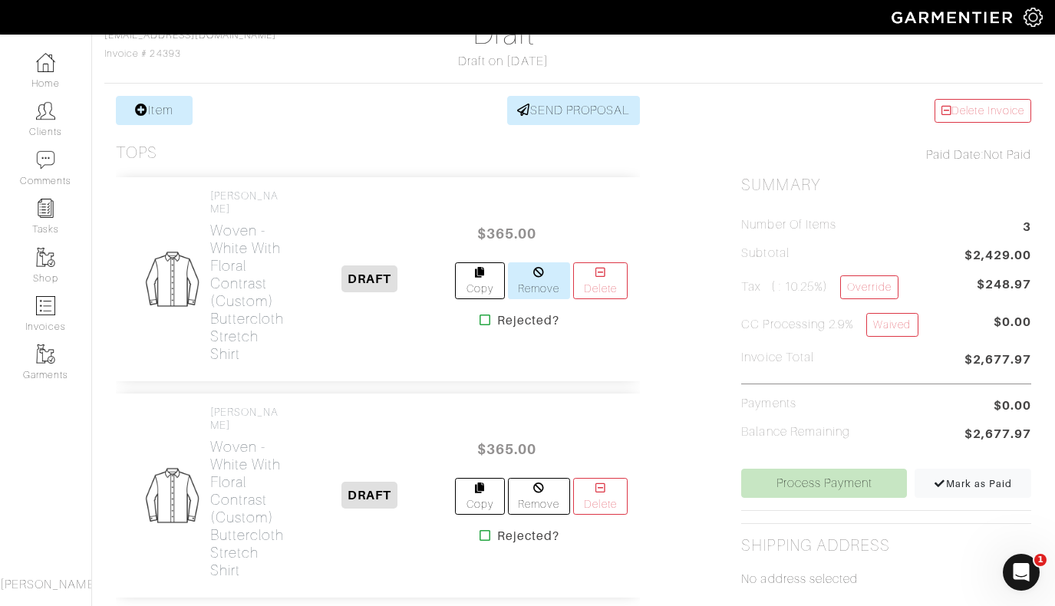
scroll to position [155, 0]
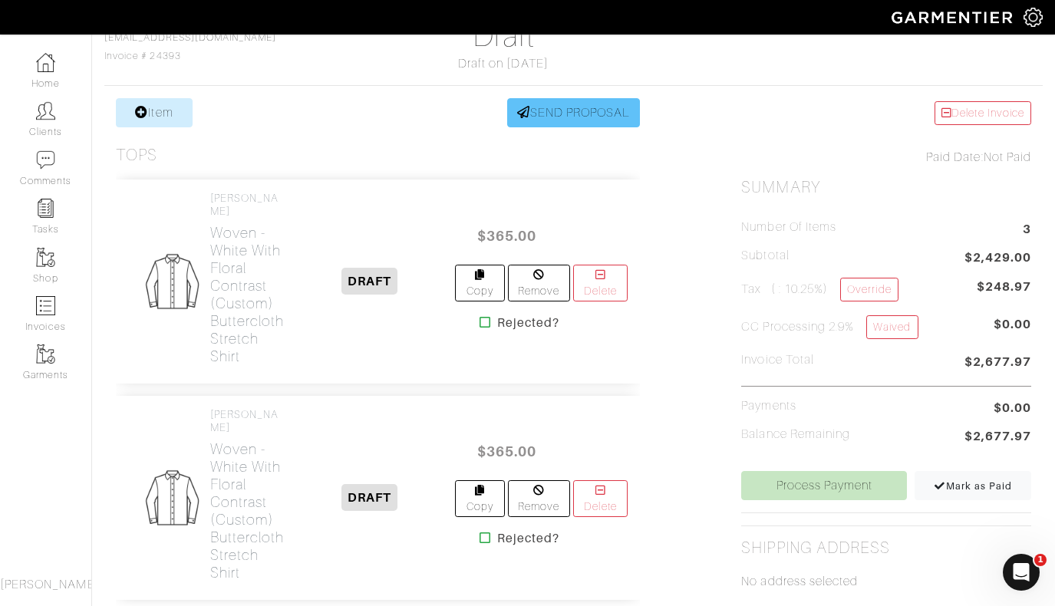
click at [568, 111] on link "SEND PROPOSAL" at bounding box center [573, 112] width 133 height 29
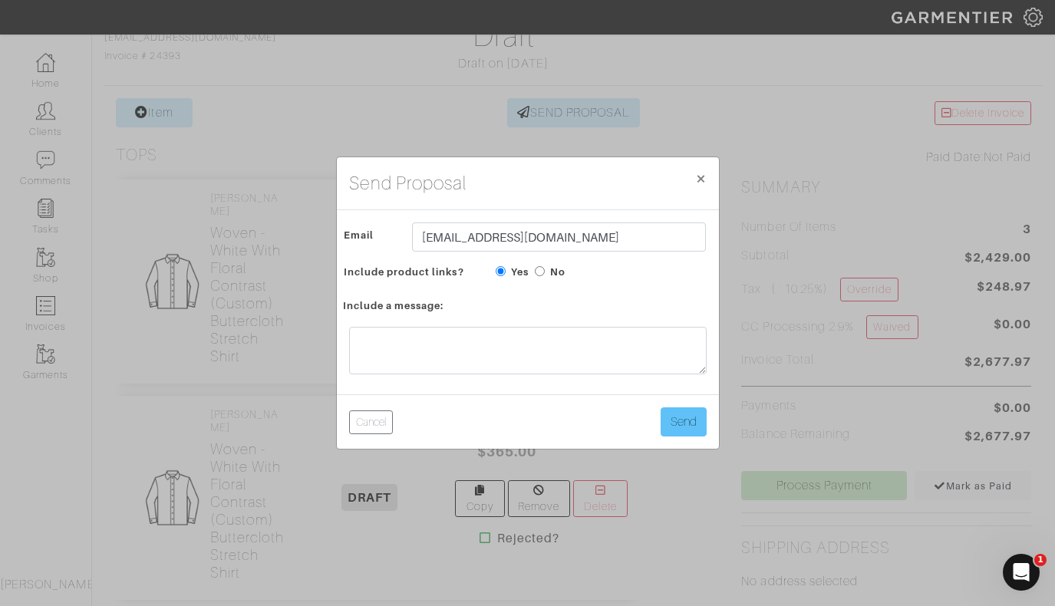
click at [682, 420] on button "Send" at bounding box center [683, 421] width 46 height 29
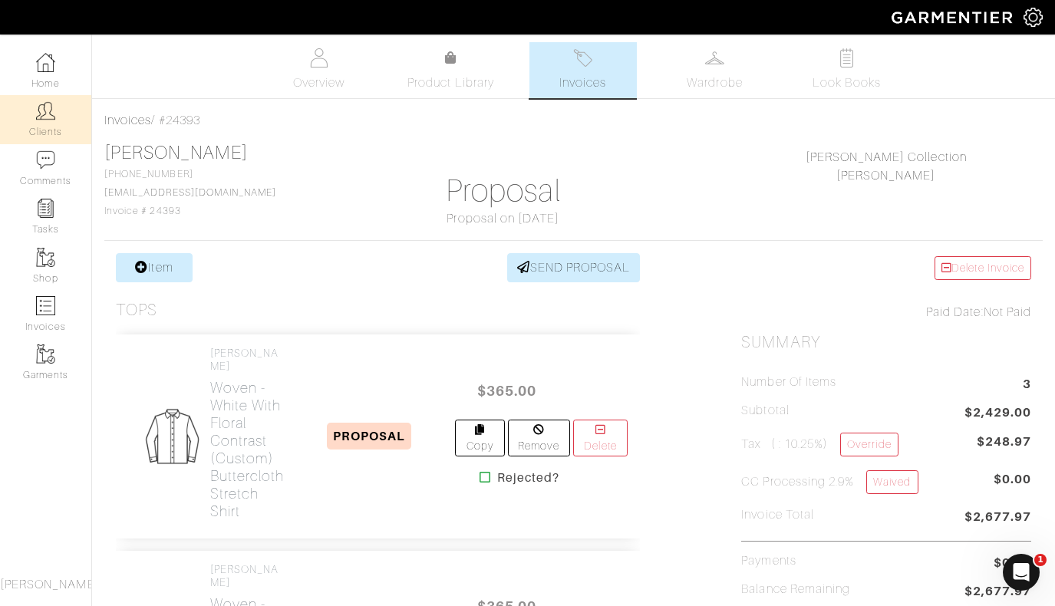
click at [52, 123] on link "Clients" at bounding box center [45, 119] width 91 height 48
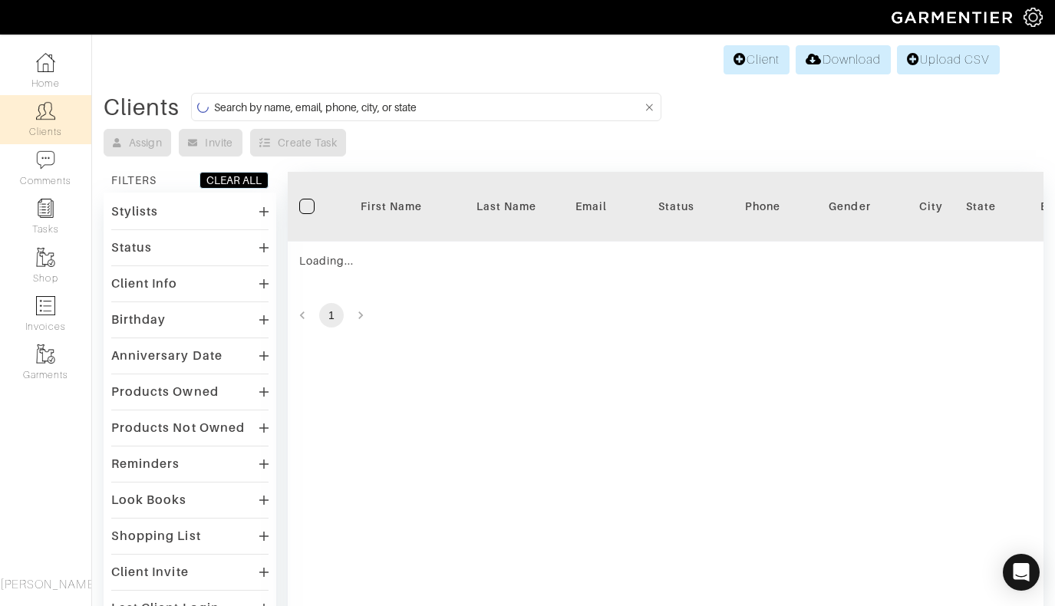
click at [430, 107] on input at bounding box center [428, 106] width 428 height 19
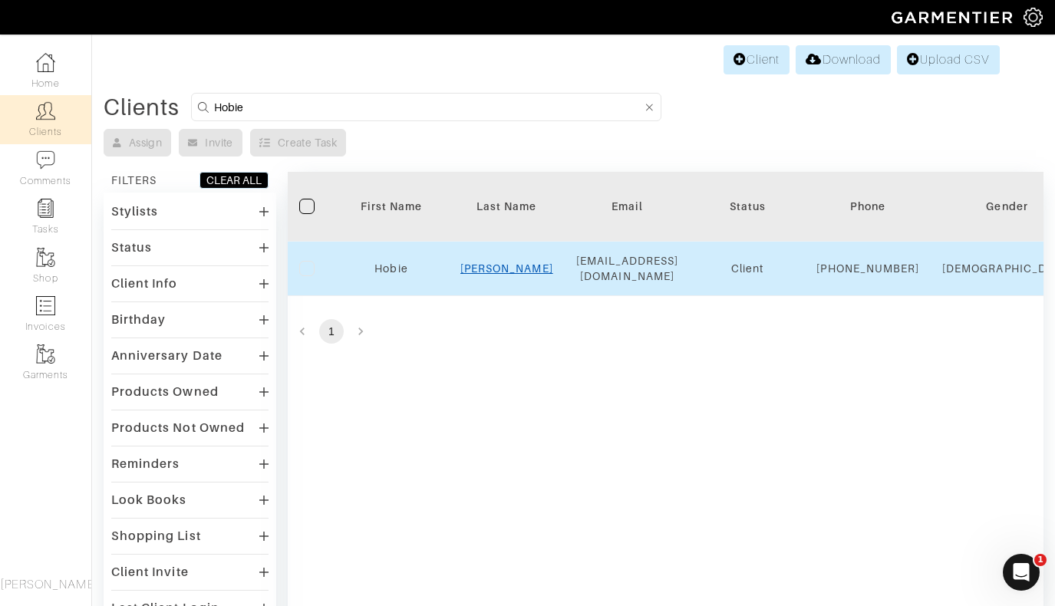
type input "Hobie"
click at [506, 275] on link "Summers" at bounding box center [506, 268] width 93 height 12
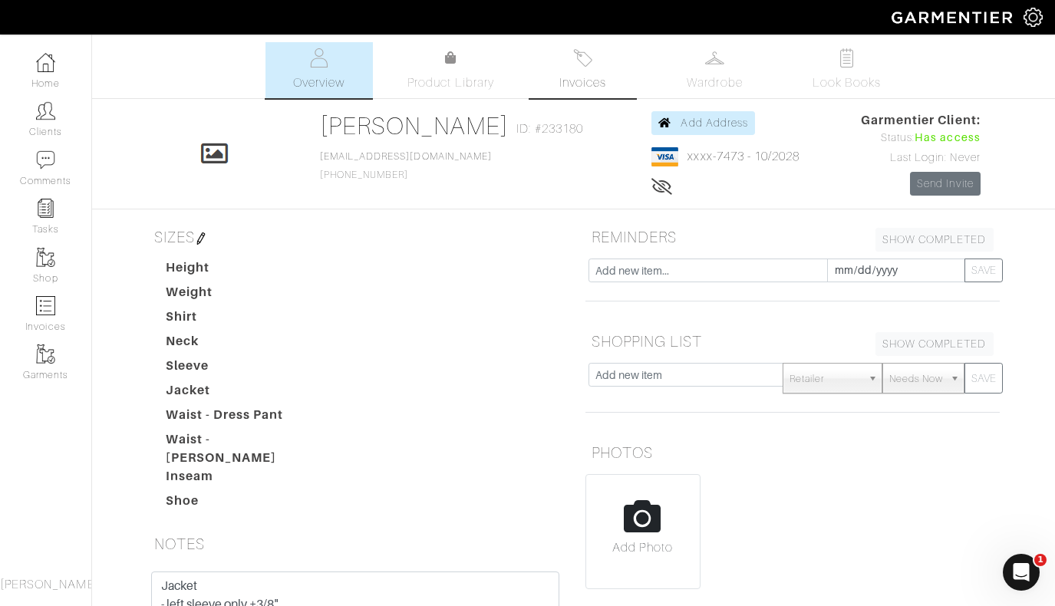
click at [587, 67] on link "Invoices" at bounding box center [582, 70] width 107 height 56
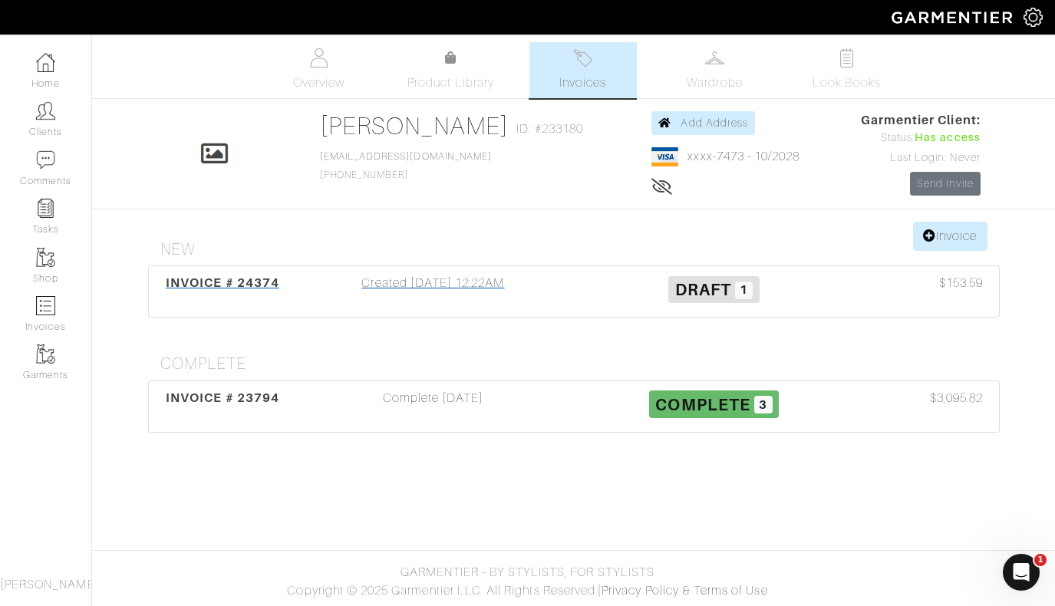
click at [475, 279] on div "Created 08/16/25 12:22AM" at bounding box center [433, 291] width 281 height 35
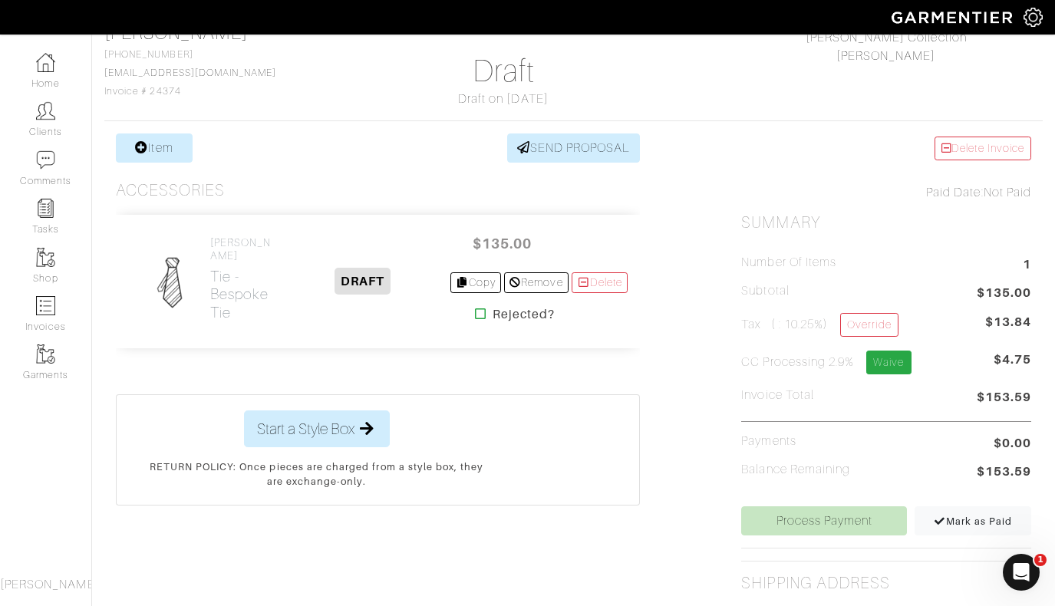
click at [891, 363] on link "Waive" at bounding box center [888, 362] width 44 height 24
